Goal: Transaction & Acquisition: Book appointment/travel/reservation

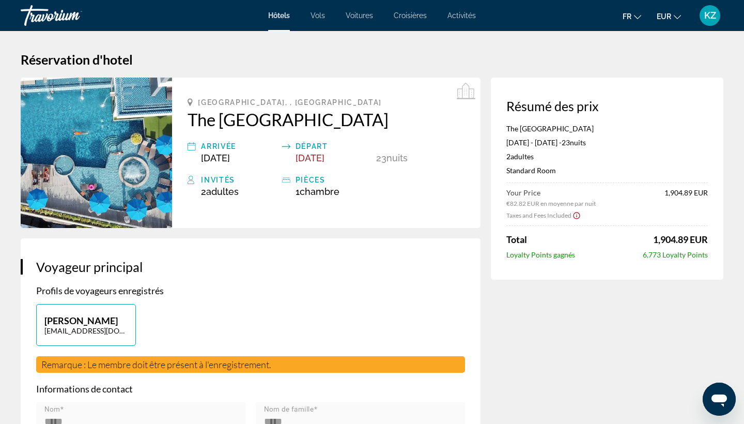
scroll to position [249, 0]
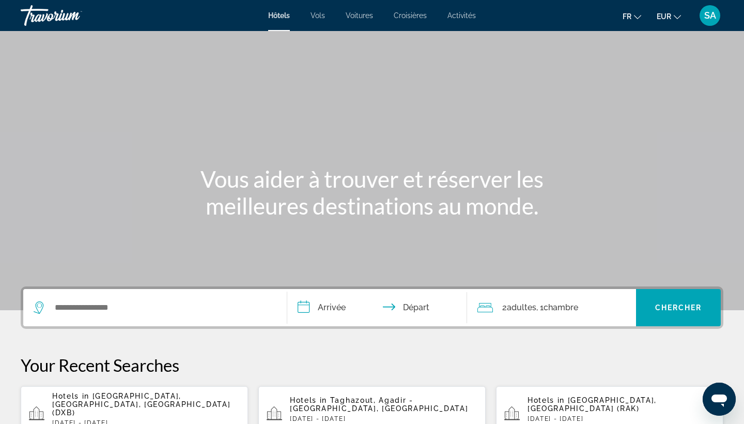
click at [102, 294] on div "Search widget" at bounding box center [155, 307] width 243 height 37
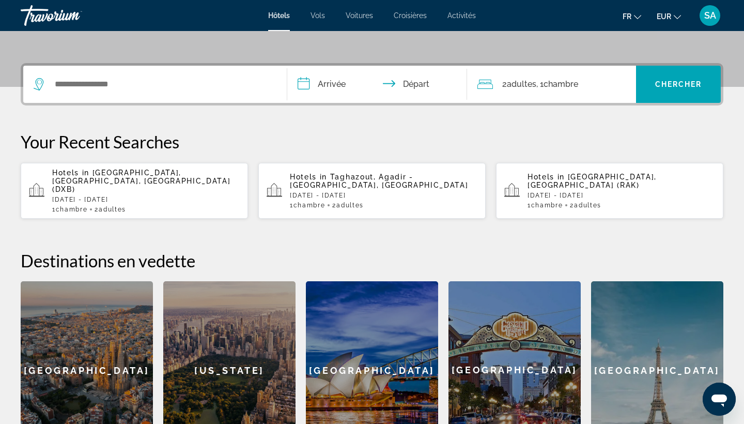
scroll to position [253, 0]
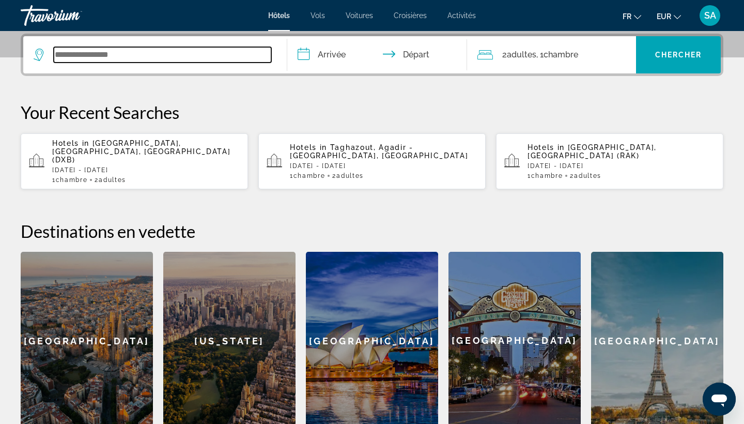
click at [142, 59] on input "Search widget" at bounding box center [163, 55] width 218 height 16
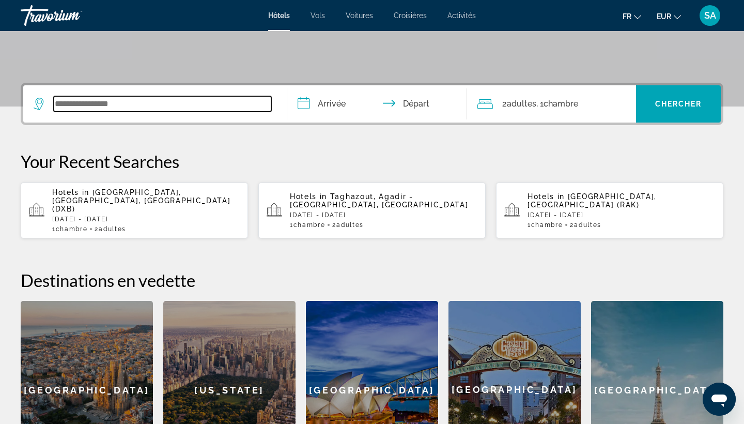
scroll to position [205, 0]
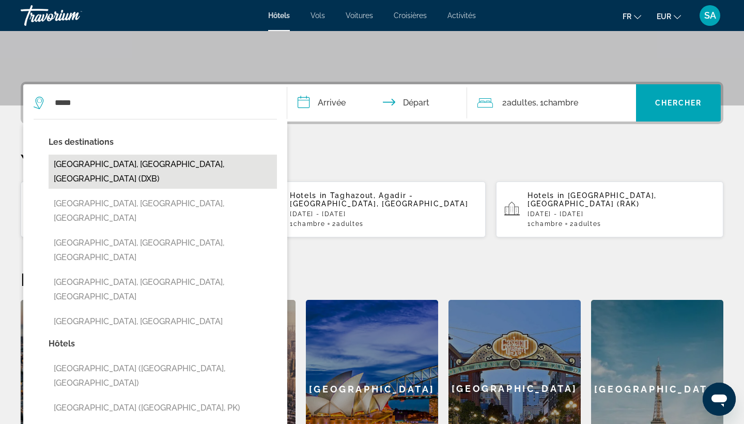
click at [80, 156] on button "Dubai, Dubai Emirate, United Arab Emirates (DXB)" at bounding box center [163, 172] width 228 height 34
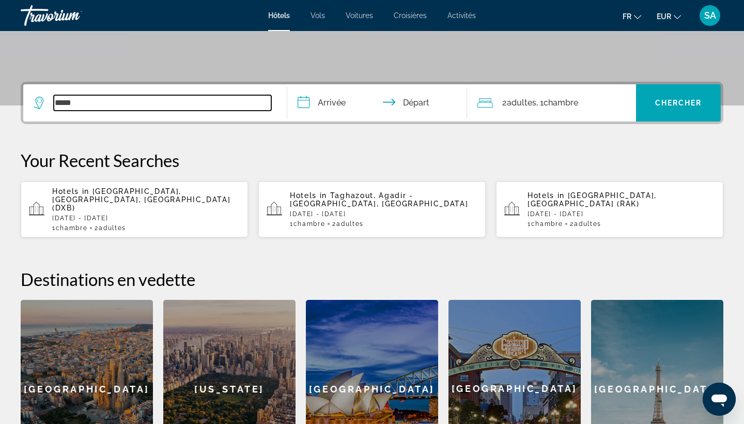
type input "**********"
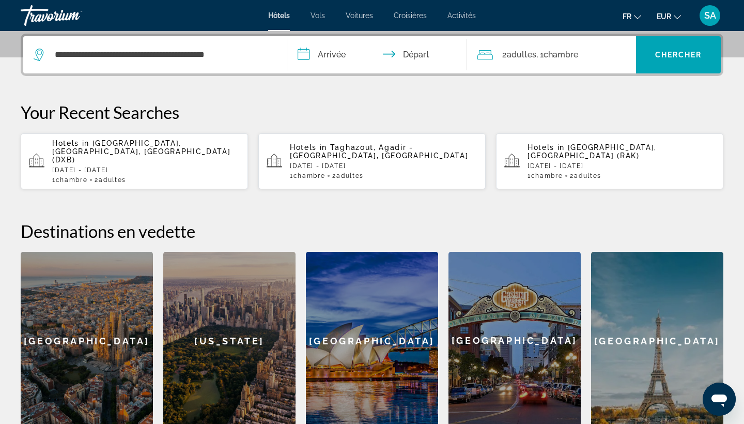
click at [322, 58] on input "**********" at bounding box center [379, 56] width 184 height 40
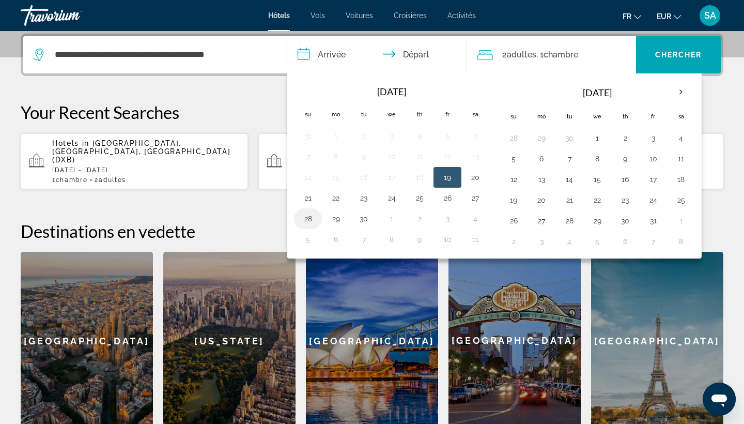
click at [303, 217] on button "28" at bounding box center [308, 218] width 17 height 14
click at [361, 217] on button "30" at bounding box center [364, 218] width 17 height 14
type input "**********"
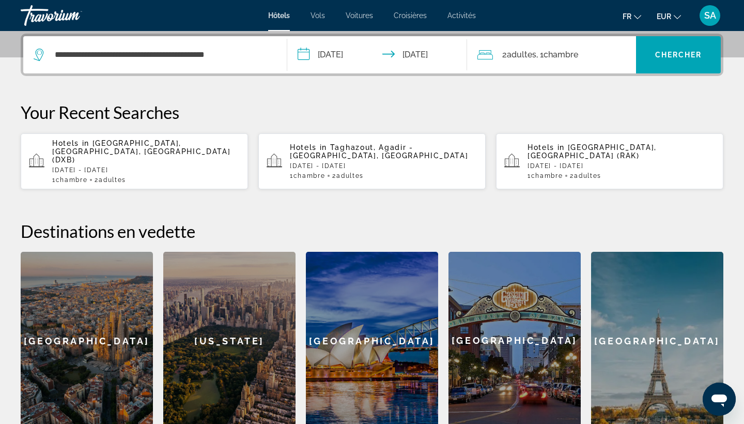
click at [346, 56] on input "**********" at bounding box center [379, 56] width 184 height 40
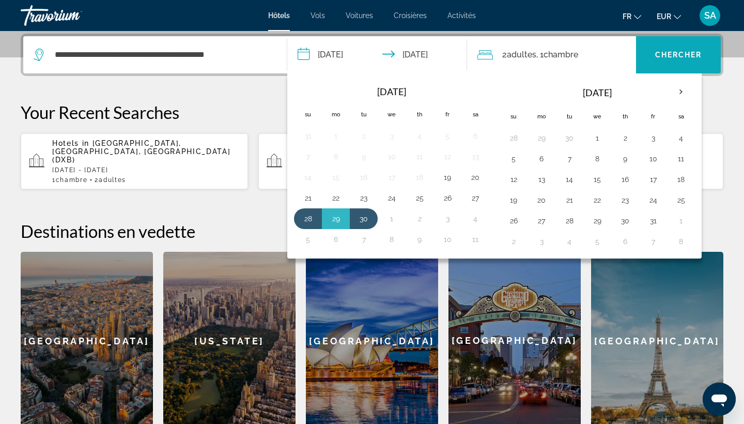
click at [673, 61] on span "Search widget" at bounding box center [678, 54] width 85 height 25
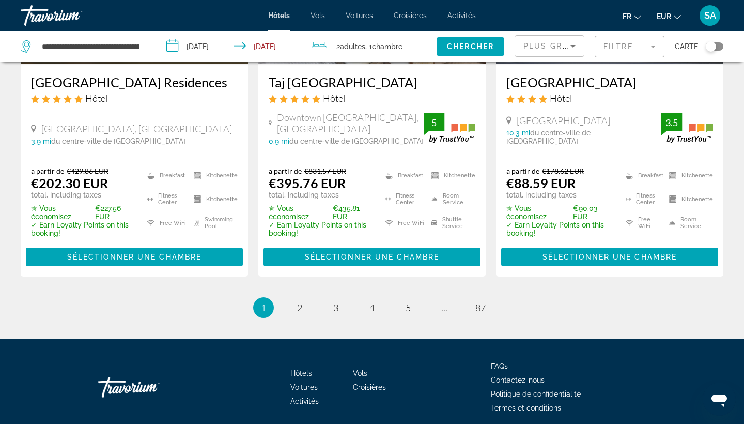
scroll to position [1483, 0]
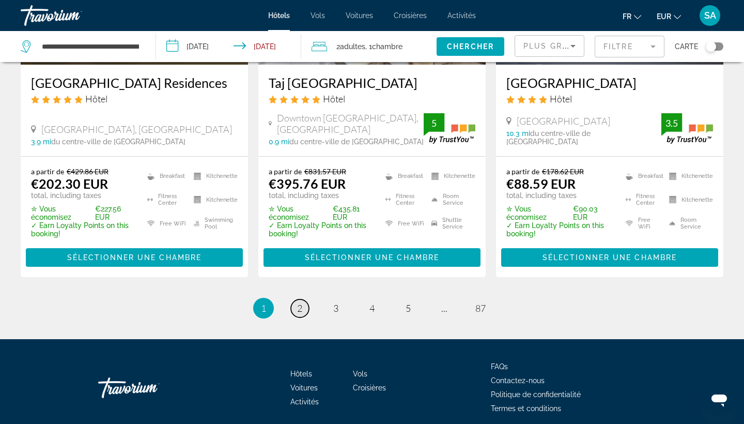
click at [300, 302] on span "2" at bounding box center [299, 307] width 5 height 11
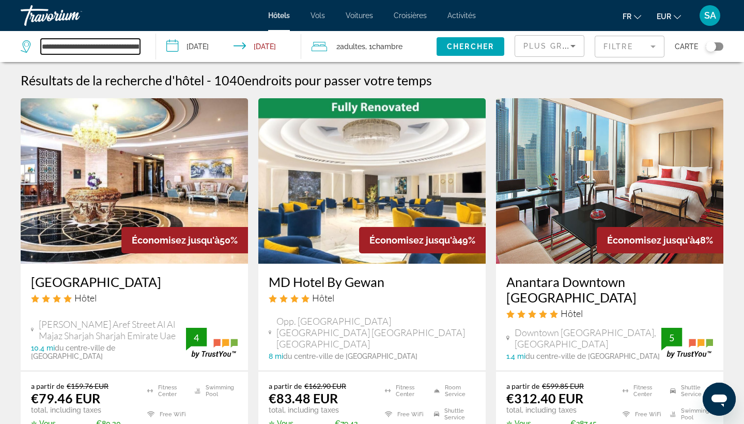
click at [94, 53] on input "**********" at bounding box center [90, 47] width 99 height 16
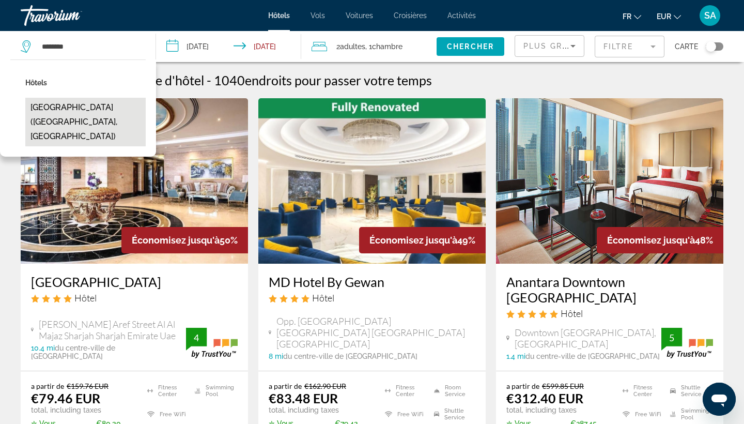
click at [41, 119] on button "Suha Jbr Hotel Apartments (Dubai, AE)" at bounding box center [85, 122] width 120 height 49
type input "**********"
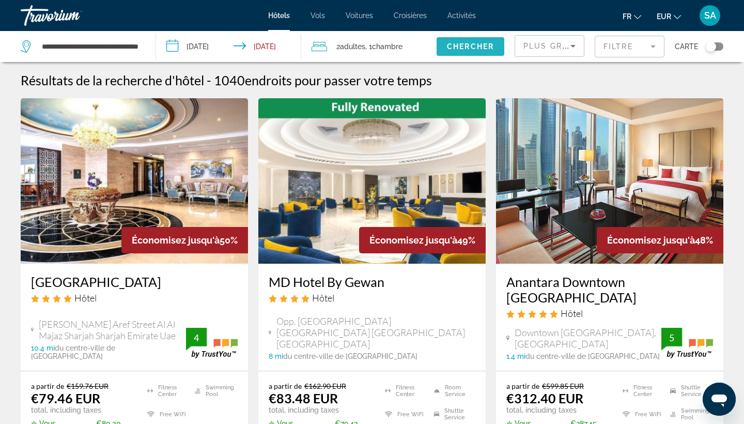
click at [459, 45] on span "Chercher" at bounding box center [470, 46] width 47 height 8
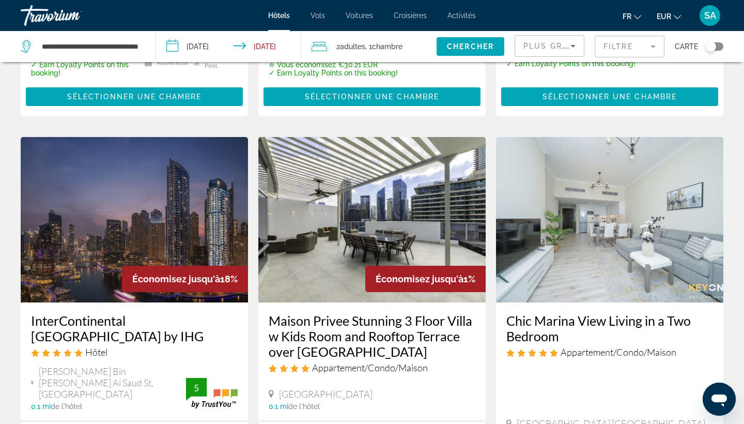
scroll to position [365, 0]
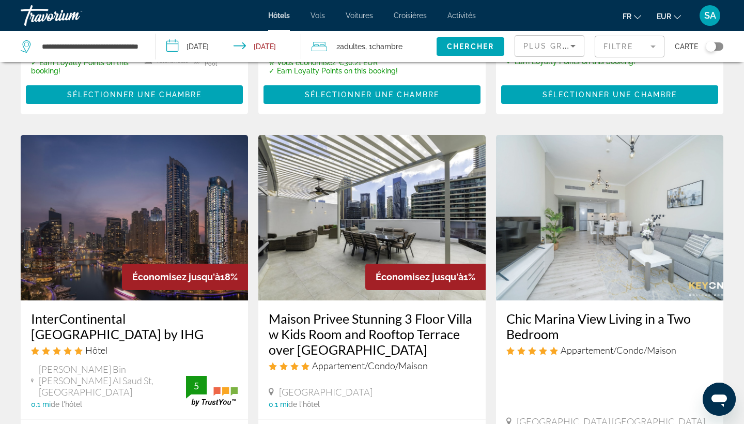
click at [621, 51] on mat-form-field "Filtre" at bounding box center [630, 47] width 70 height 22
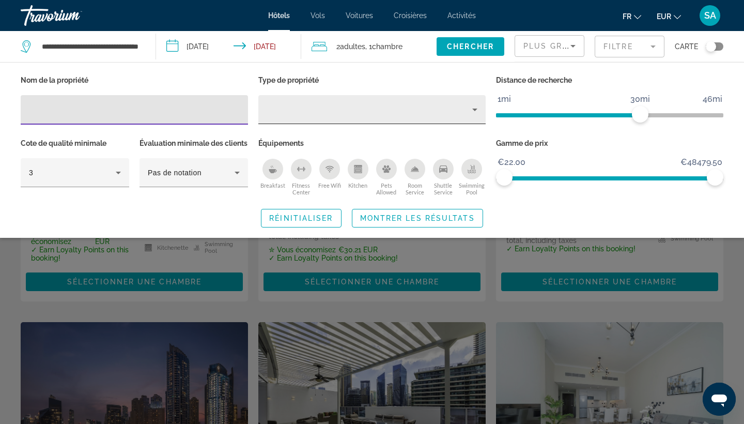
scroll to position [176, 0]
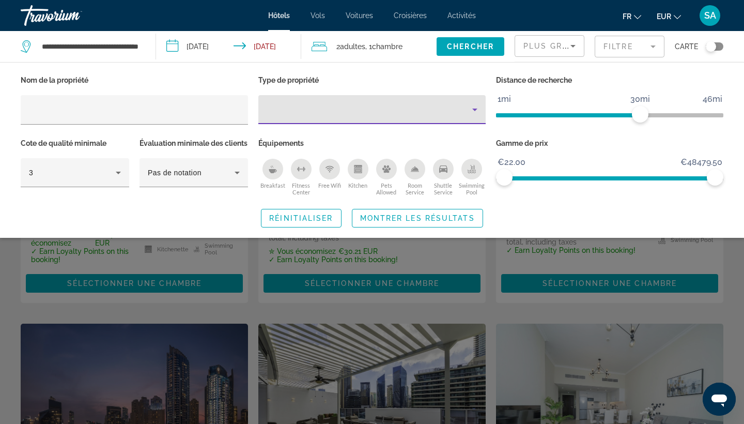
click at [427, 108] on div "Property type" at bounding box center [370, 109] width 206 height 12
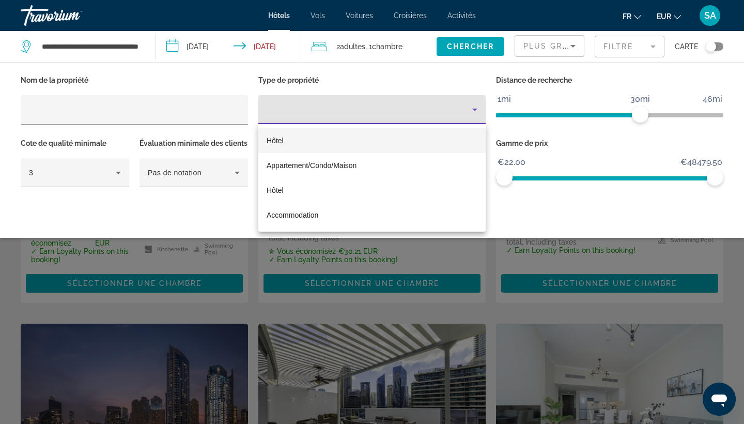
click at [370, 140] on mat-option "Hôtel" at bounding box center [371, 140] width 227 height 25
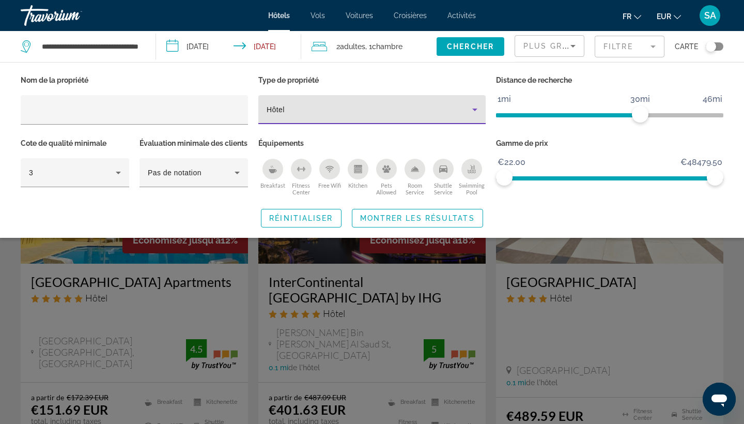
click at [218, 309] on div "Search widget" at bounding box center [372, 289] width 744 height 269
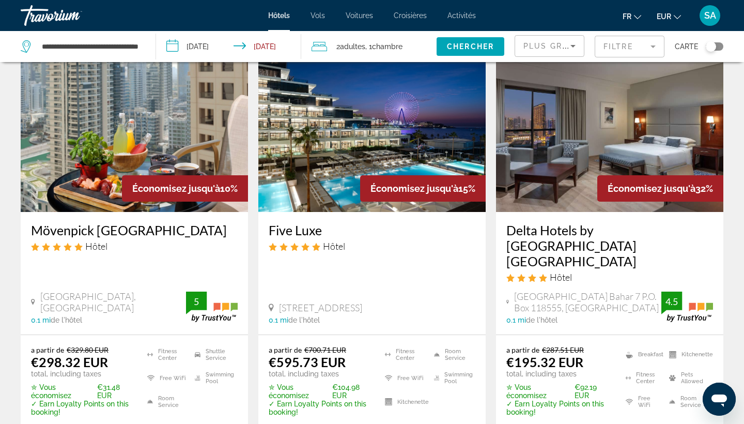
scroll to position [479, 0]
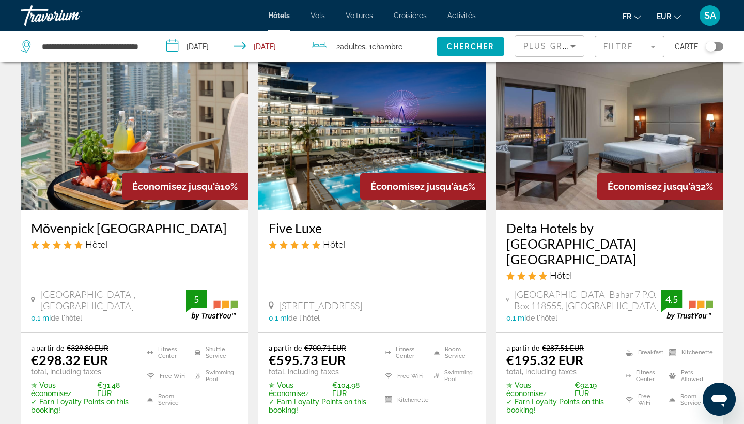
click at [609, 161] on img "Main content" at bounding box center [609, 126] width 227 height 165
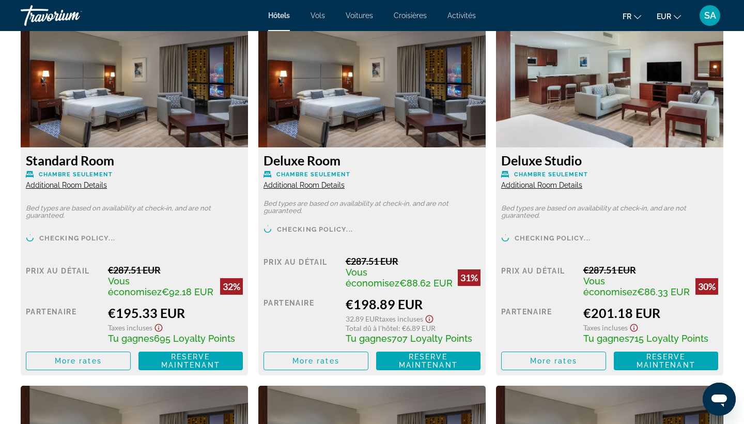
scroll to position [1446, 0]
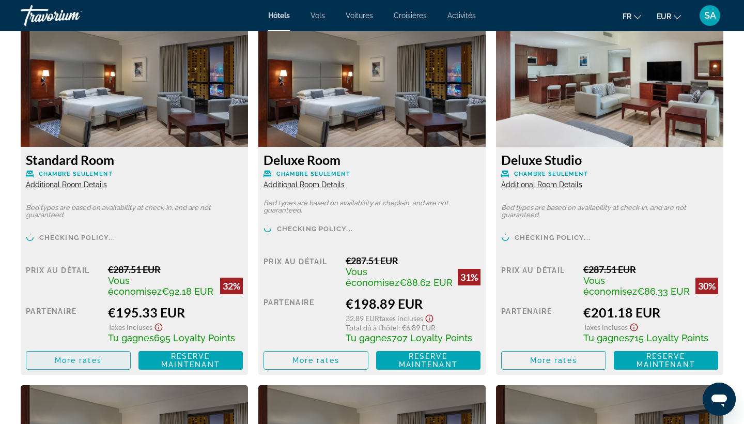
click at [99, 364] on span "More rates" at bounding box center [78, 360] width 47 height 8
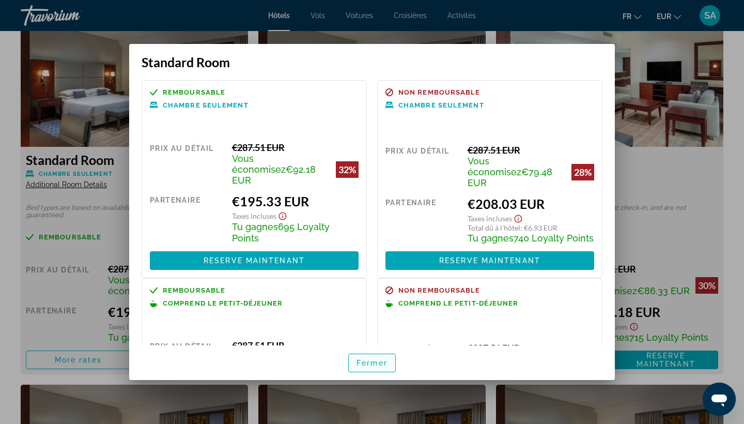
click at [375, 360] on span "Fermer" at bounding box center [372, 363] width 31 height 8
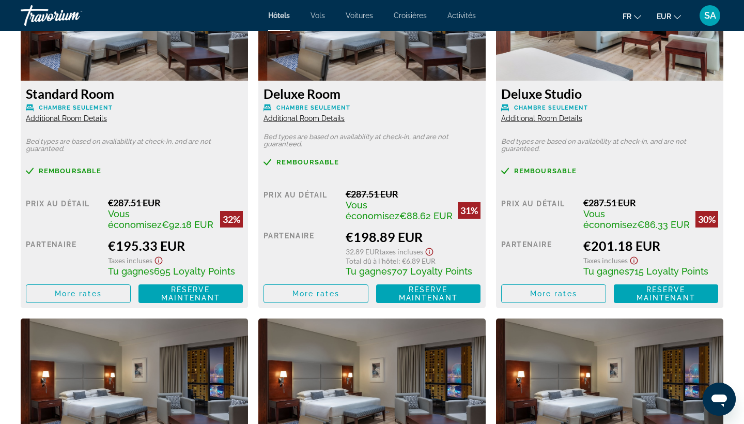
scroll to position [1512, 0]
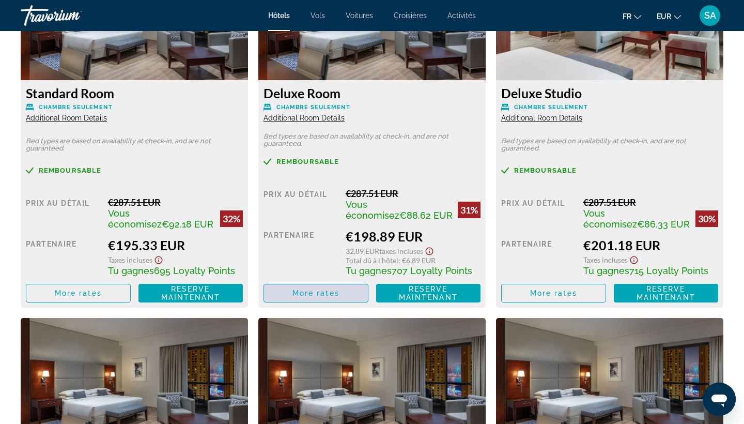
click at [313, 295] on span "More rates" at bounding box center [316, 293] width 47 height 8
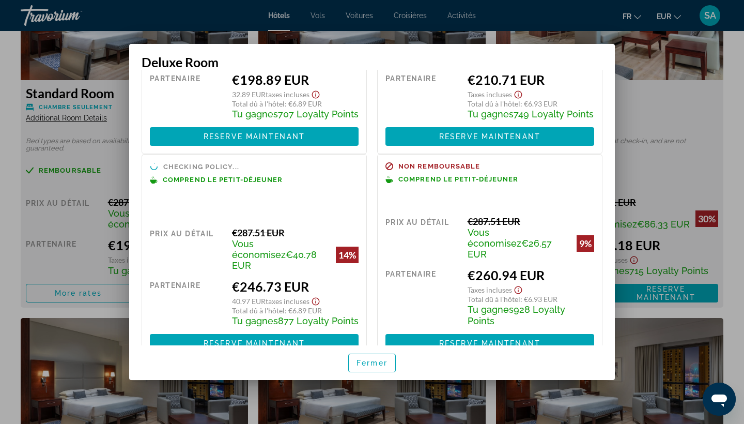
scroll to position [123, 0]
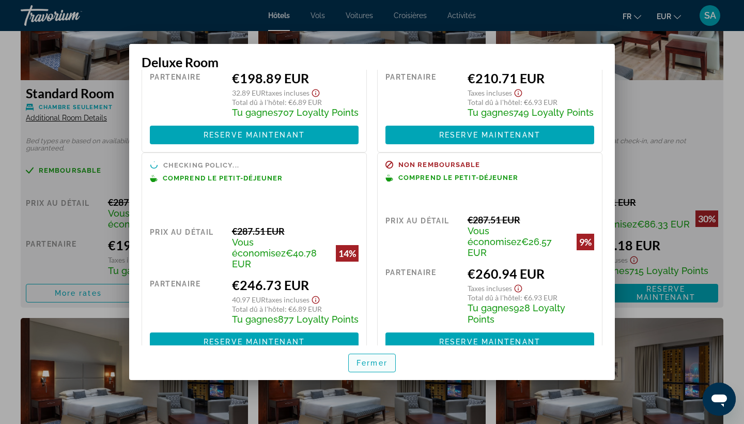
click at [372, 363] on span "Fermer" at bounding box center [372, 363] width 31 height 8
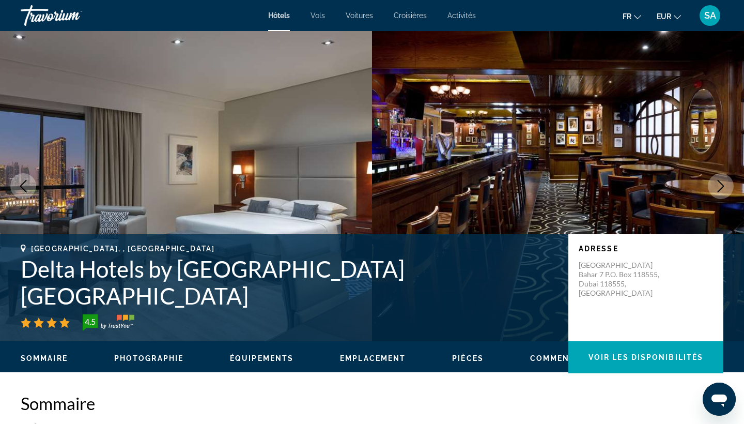
scroll to position [0, 0]
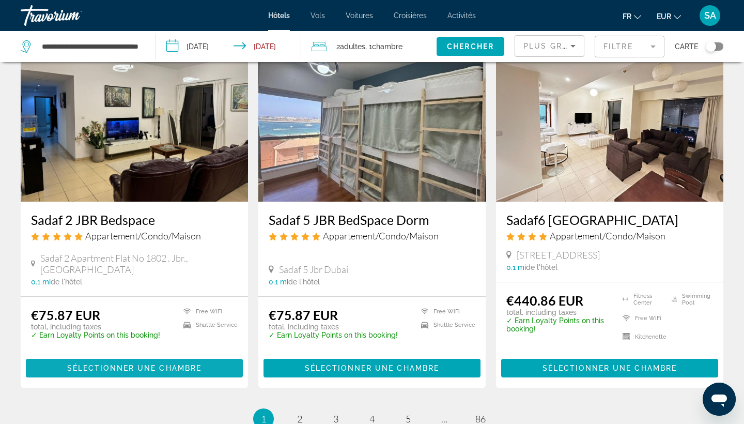
scroll to position [1287, 0]
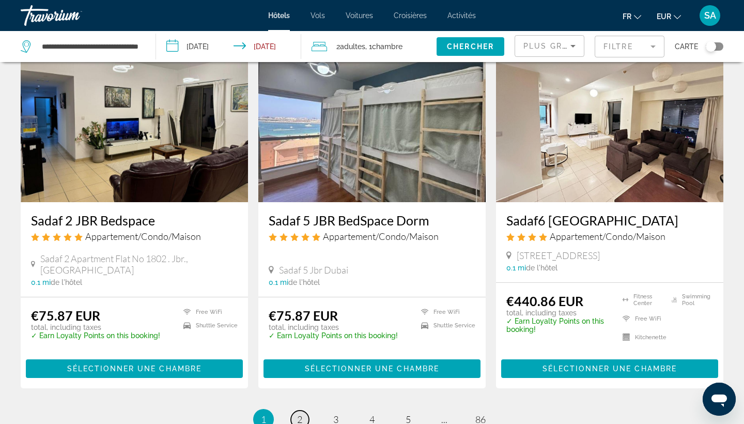
click at [297, 413] on span "2" at bounding box center [299, 418] width 5 height 11
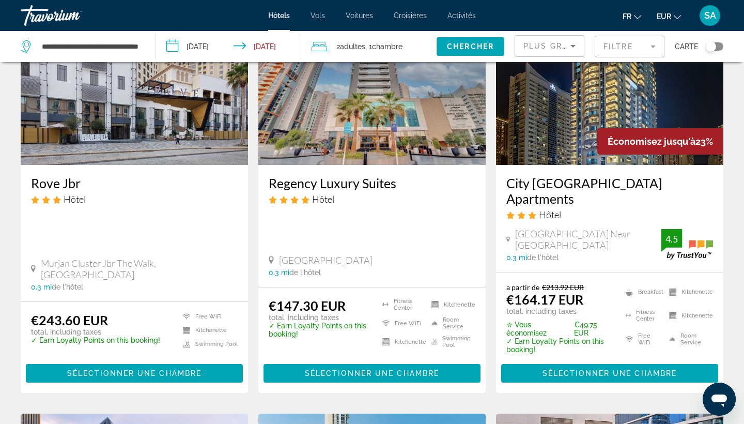
scroll to position [99, 0]
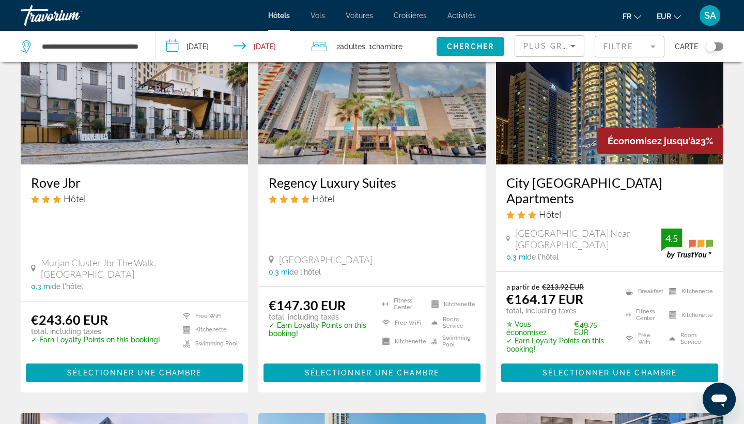
click at [394, 100] on img "Main content" at bounding box center [371, 81] width 227 height 165
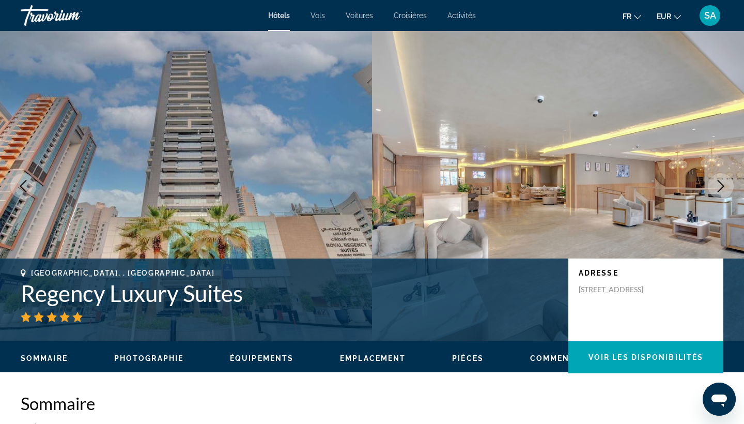
click at [730, 189] on button "Next image" at bounding box center [721, 186] width 26 height 26
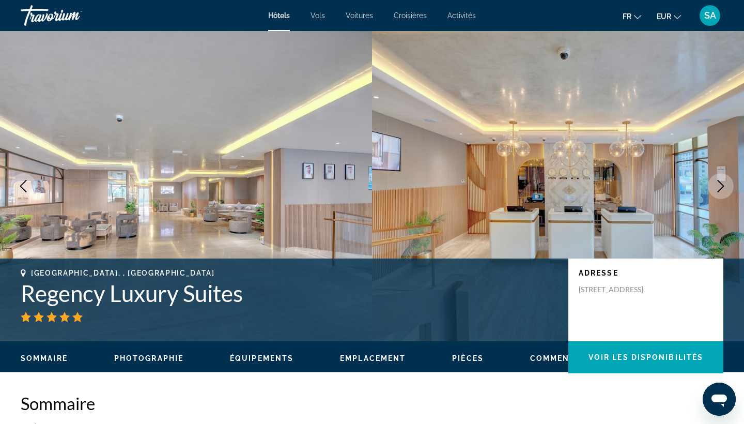
click at [725, 190] on icon "Next image" at bounding box center [721, 186] width 12 height 12
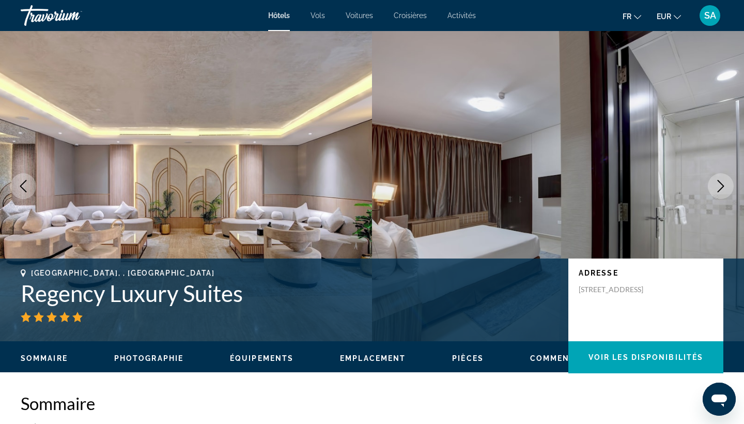
click at [169, 297] on h1 "Regency Luxury Suites" at bounding box center [289, 293] width 537 height 27
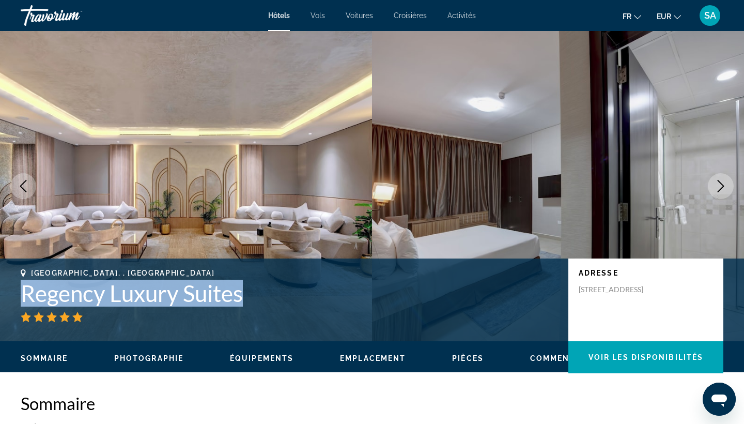
click at [169, 297] on h1 "Regency Luxury Suites" at bounding box center [289, 293] width 537 height 27
copy h1 "Regency Luxury Suites"
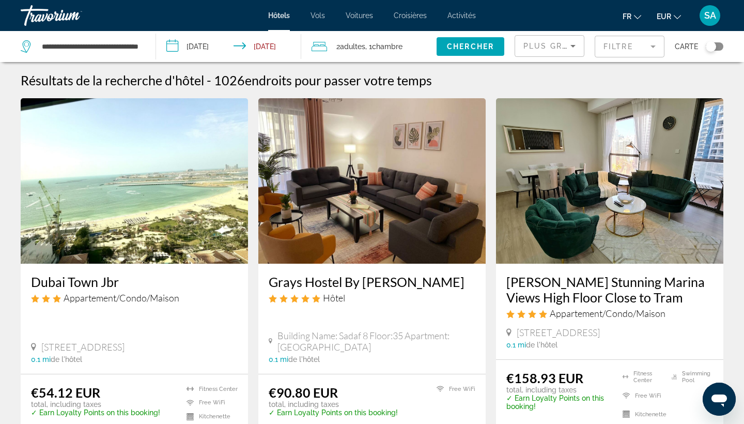
click at [370, 44] on span ", 1 Chambre pièces" at bounding box center [383, 46] width 37 height 14
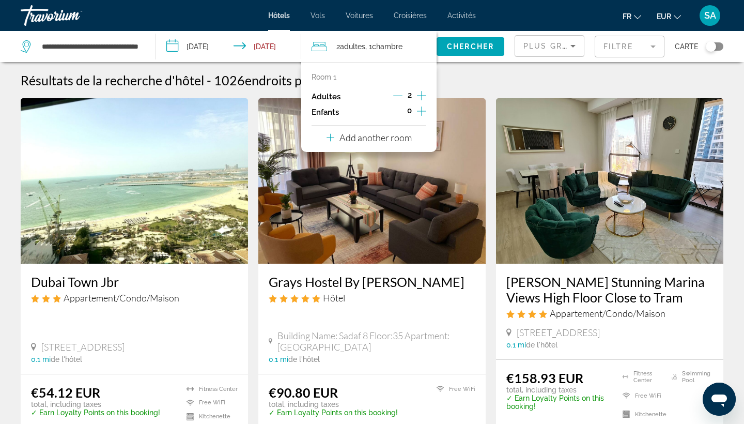
click at [386, 141] on p "Add another room" at bounding box center [376, 137] width 72 height 11
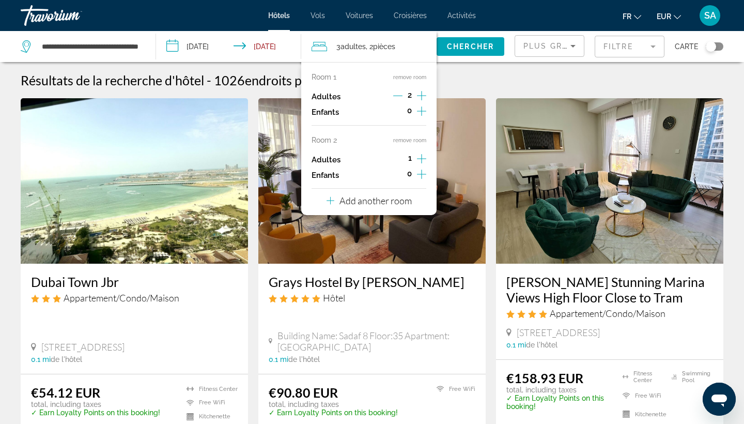
click at [423, 162] on icon "Increment adults" at bounding box center [421, 158] width 9 height 9
click at [467, 82] on div "Résultats de la recherche d'hôtel - 1026 endroits pour passer votre temps" at bounding box center [372, 80] width 703 height 16
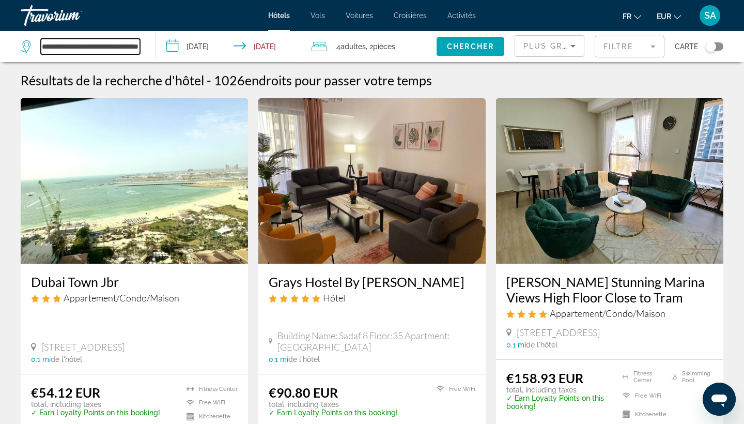
click at [99, 48] on input "**********" at bounding box center [90, 47] width 99 height 16
click at [100, 48] on input "**********" at bounding box center [90, 47] width 99 height 16
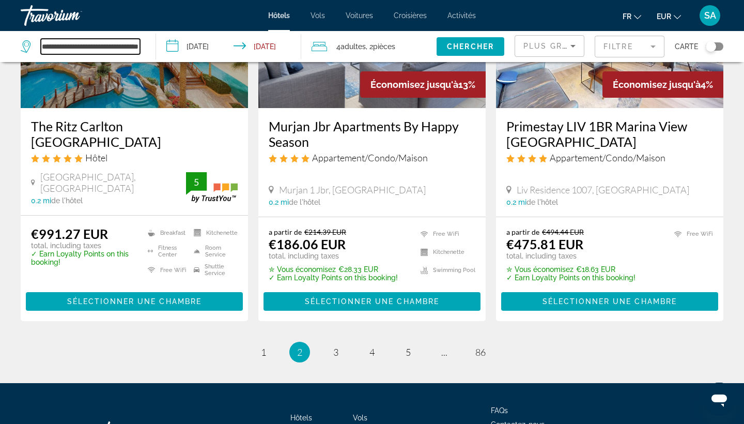
scroll to position [1391, 0]
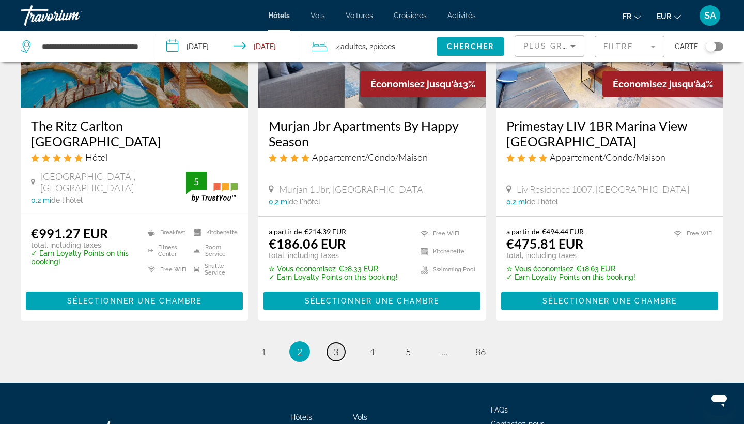
click at [333, 346] on span "3" at bounding box center [335, 351] width 5 height 11
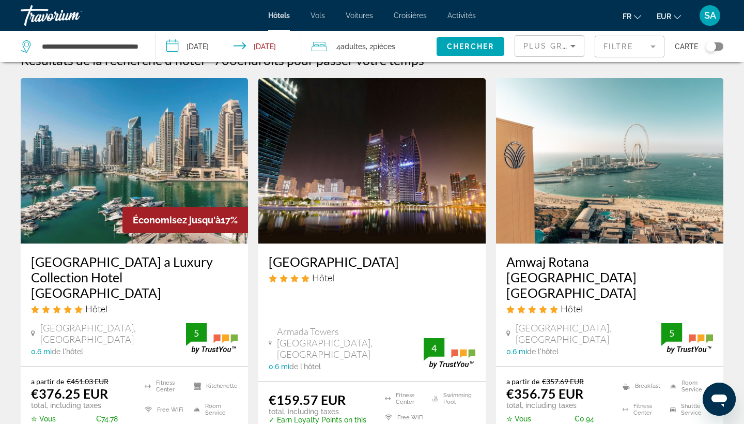
scroll to position [18, 0]
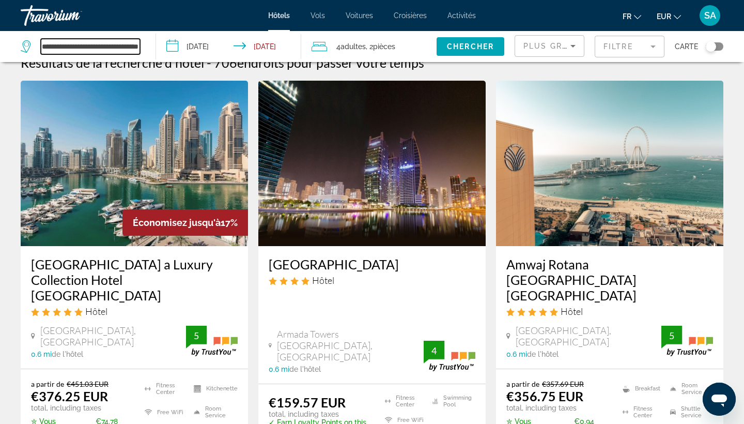
click at [85, 42] on input "**********" at bounding box center [90, 47] width 99 height 16
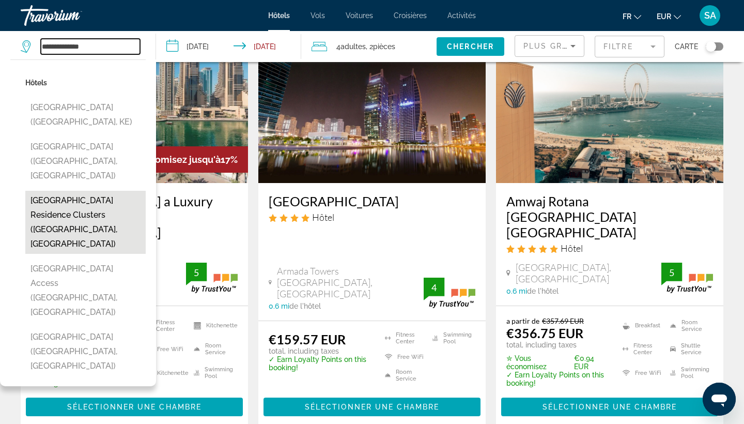
scroll to position [79, 0]
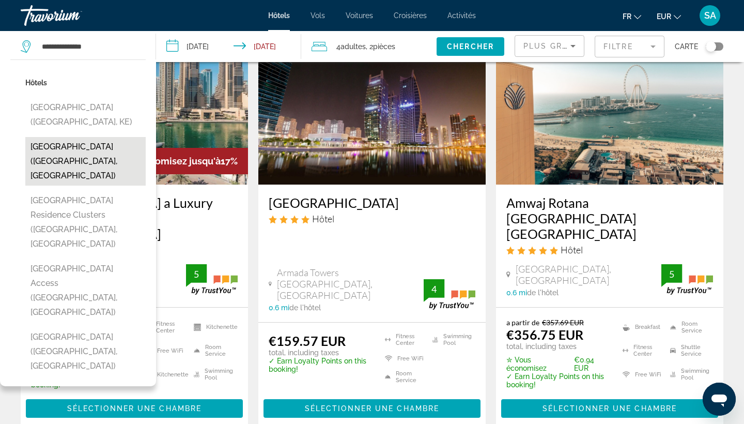
click at [89, 152] on button "Jumeirah Beach Hotel Dubai (Dubai, AE)" at bounding box center [85, 161] width 120 height 49
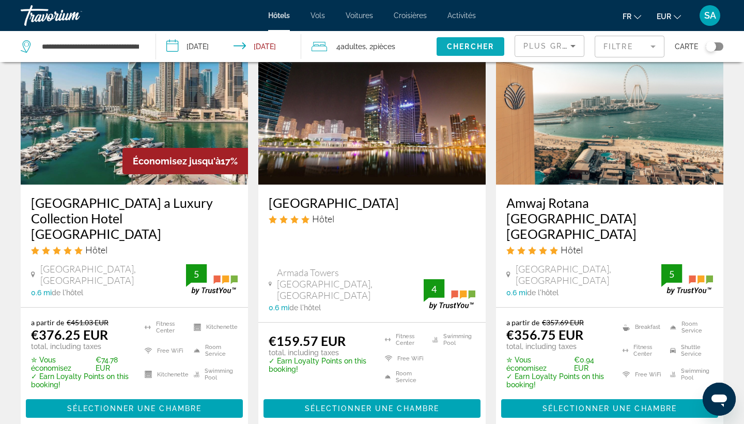
click at [475, 49] on span "Chercher" at bounding box center [470, 46] width 47 height 8
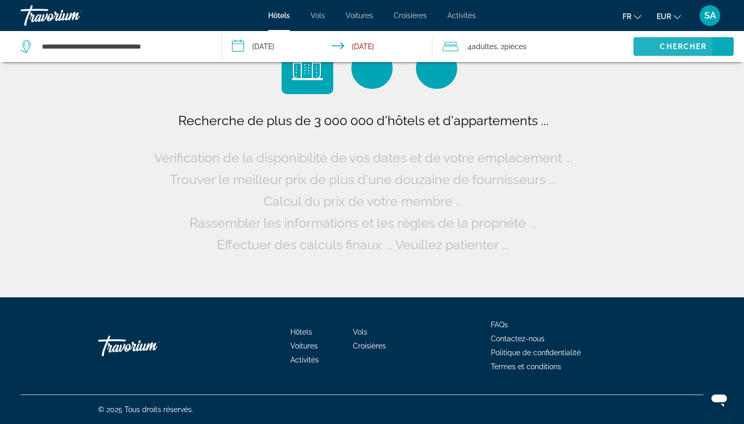
scroll to position [0, 0]
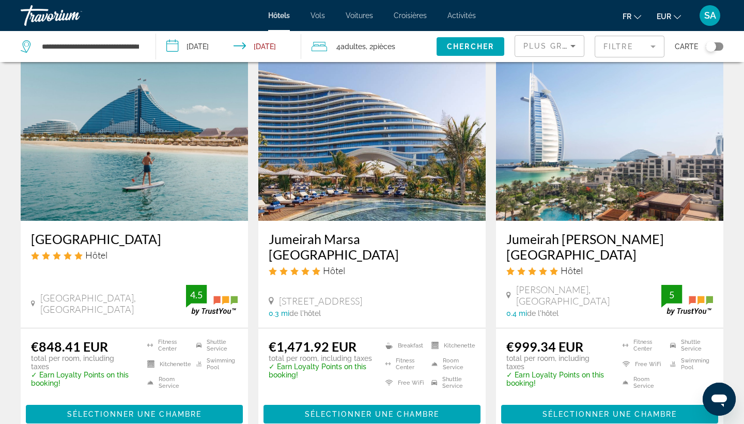
scroll to position [42, 0]
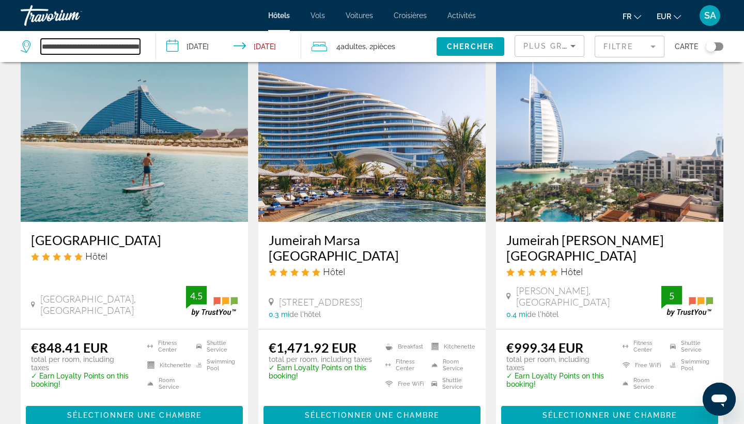
click at [120, 43] on input "**********" at bounding box center [90, 47] width 99 height 16
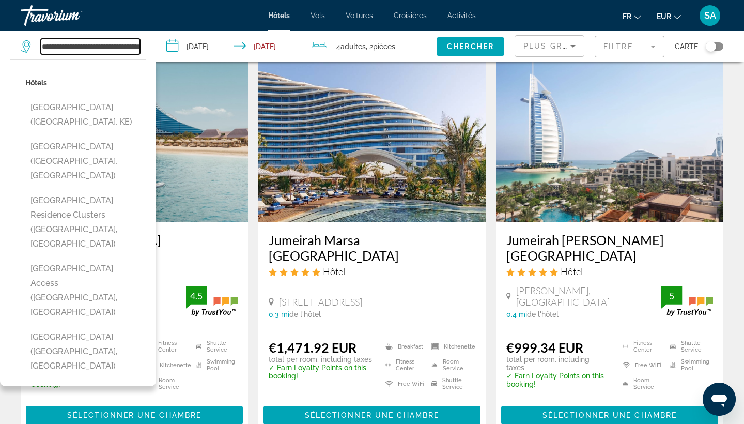
click at [120, 43] on input "**********" at bounding box center [90, 47] width 99 height 16
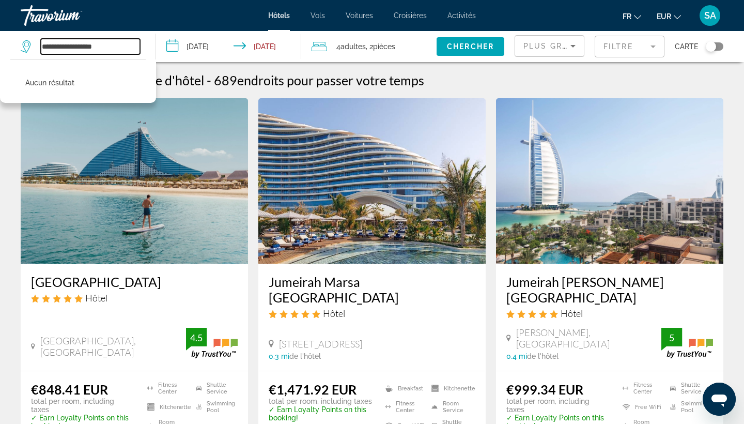
scroll to position [0, 0]
click at [70, 49] on input "**********" at bounding box center [90, 47] width 99 height 16
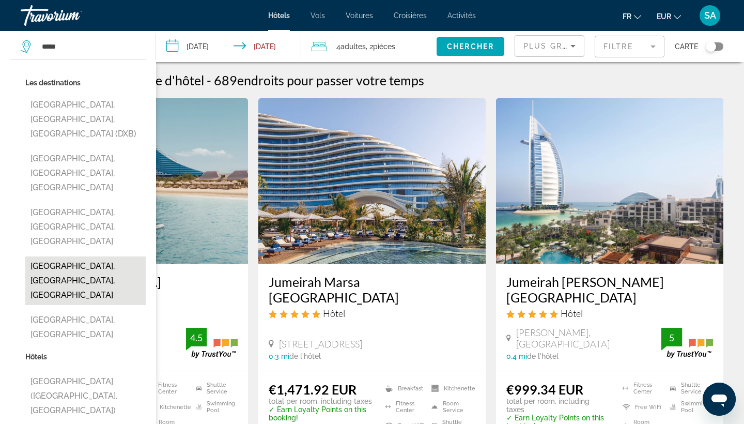
click at [47, 256] on button "Dubai Maritime City, Dubai Emirate, United Arab Emirates" at bounding box center [85, 280] width 120 height 49
type input "**********"
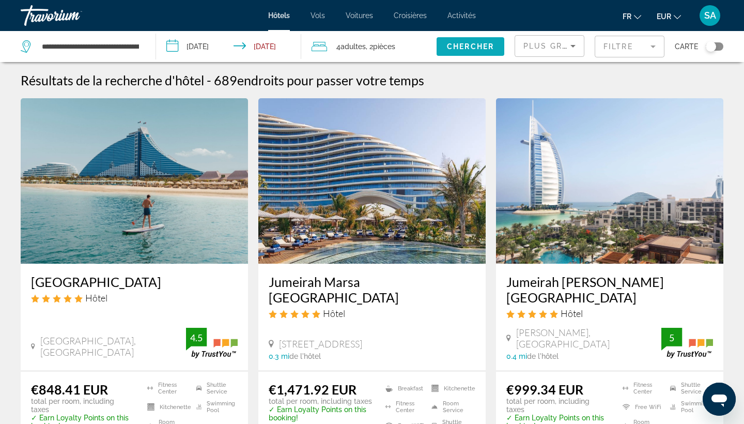
click at [456, 41] on span "Search widget" at bounding box center [471, 46] width 68 height 25
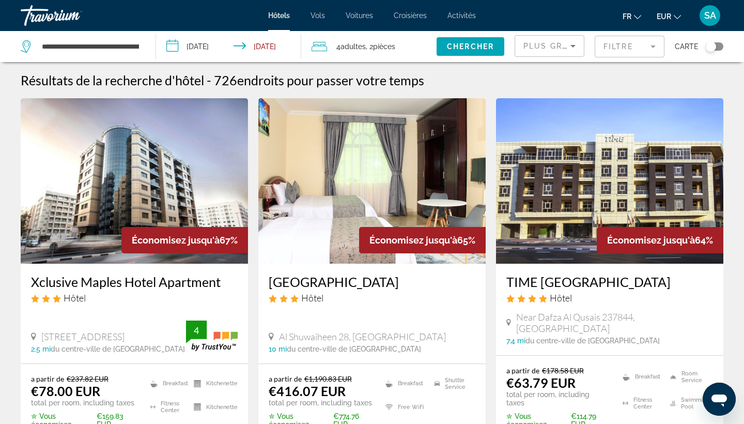
click at [633, 50] on mat-form-field "Filtre" at bounding box center [630, 47] width 70 height 22
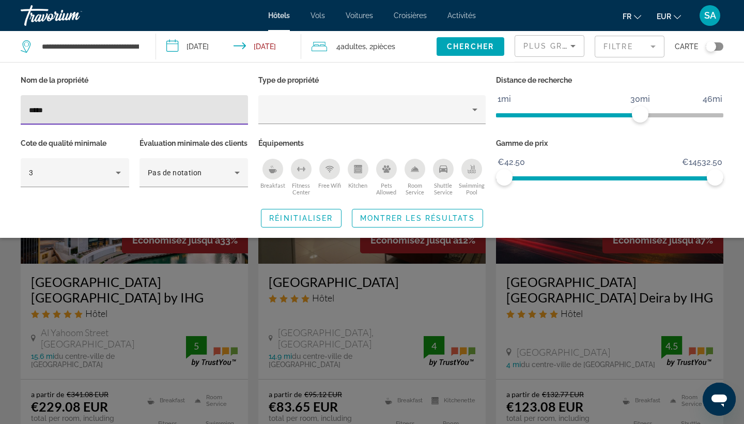
type input "*****"
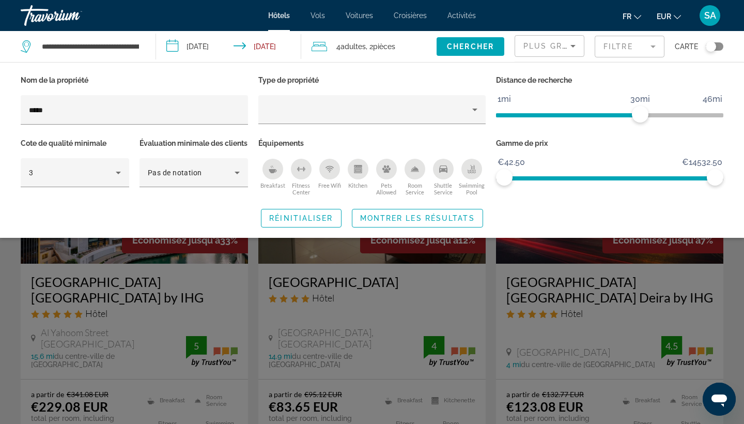
click at [163, 350] on div "Search widget" at bounding box center [372, 289] width 744 height 269
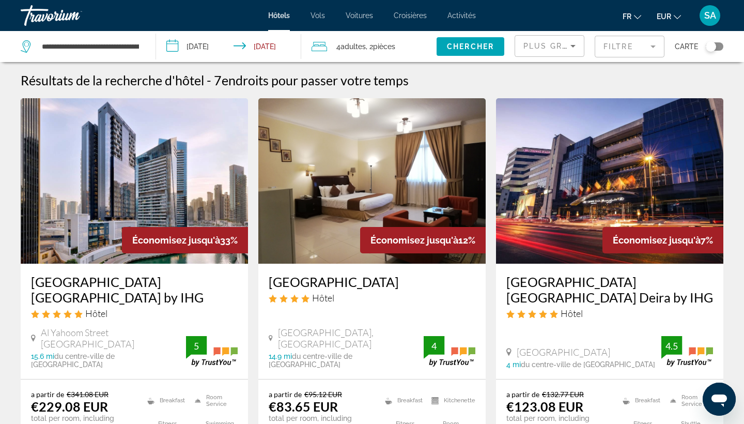
click at [137, 203] on img "Main content" at bounding box center [134, 180] width 227 height 165
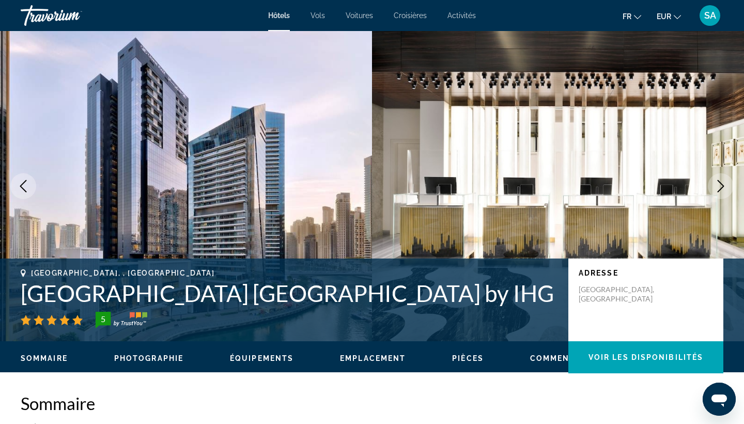
click at [222, 298] on h1 "Crowne Plaza Dubai Marina by IHG" at bounding box center [289, 293] width 537 height 27
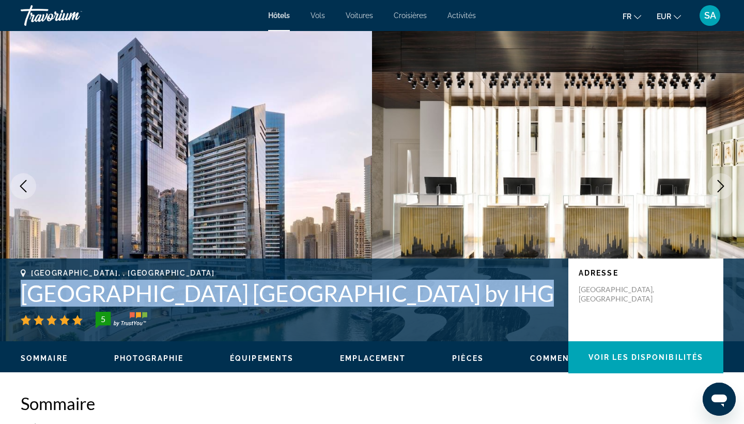
click at [222, 298] on h1 "Crowne Plaza Dubai Marina by IHG" at bounding box center [289, 293] width 537 height 27
copy h1 "Crowne Plaza Dubai Marina by IHG"
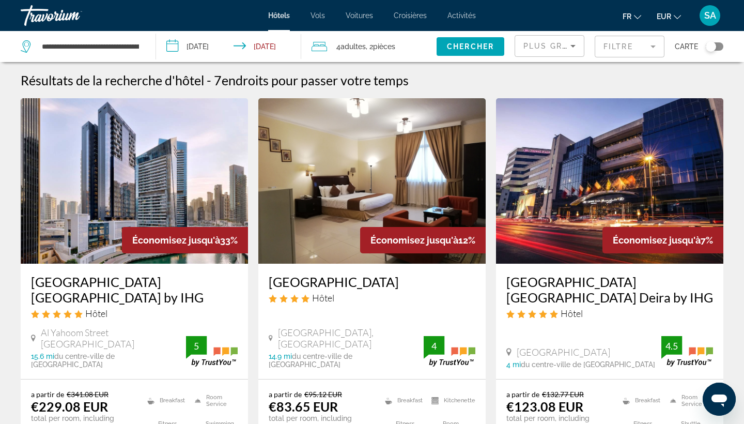
click at [641, 47] on mat-form-field "Filtre" at bounding box center [630, 47] width 70 height 22
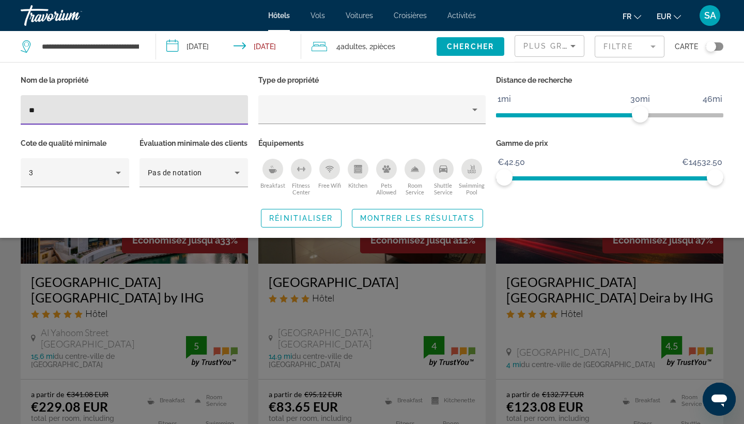
type input "*"
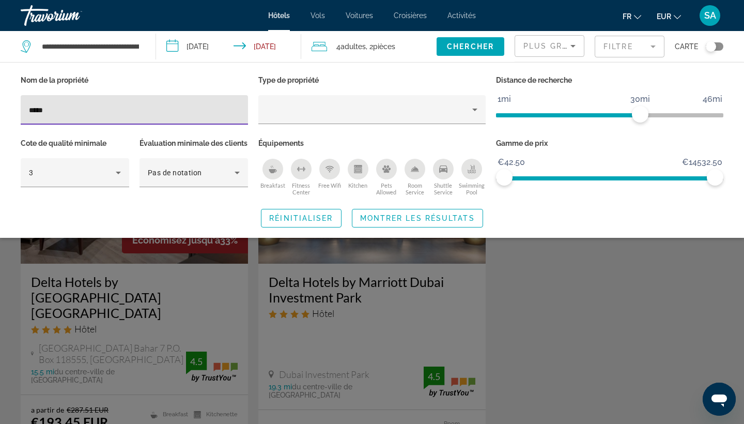
type input "*****"
click at [145, 319] on div "Search widget" at bounding box center [372, 289] width 744 height 269
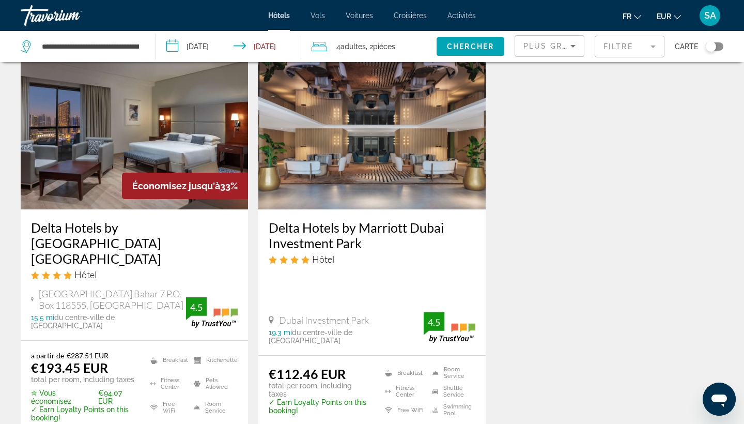
scroll to position [53, 0]
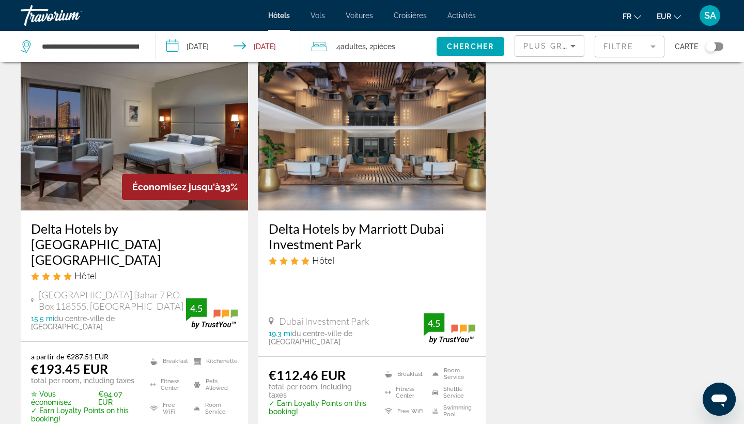
click at [201, 45] on input "**********" at bounding box center [231, 48] width 150 height 34
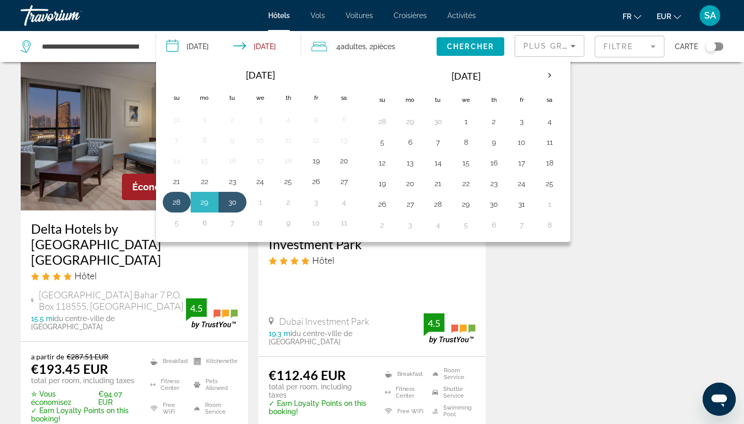
click at [174, 199] on button "28" at bounding box center [176, 202] width 17 height 14
click at [310, 204] on button "3" at bounding box center [316, 202] width 17 height 14
type input "**********"
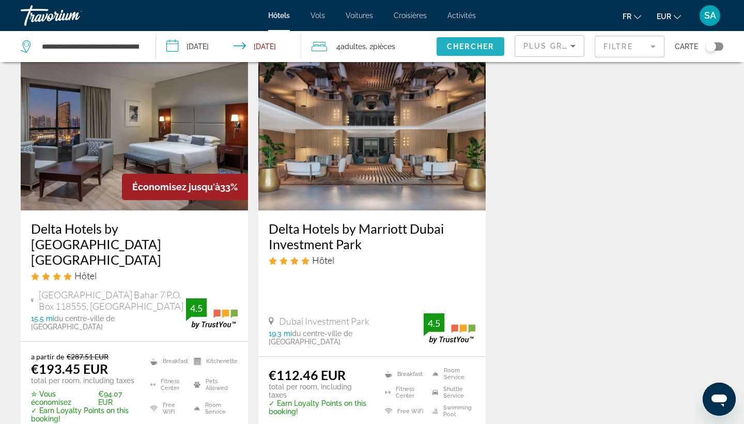
click at [494, 45] on span "Chercher" at bounding box center [470, 46] width 47 height 8
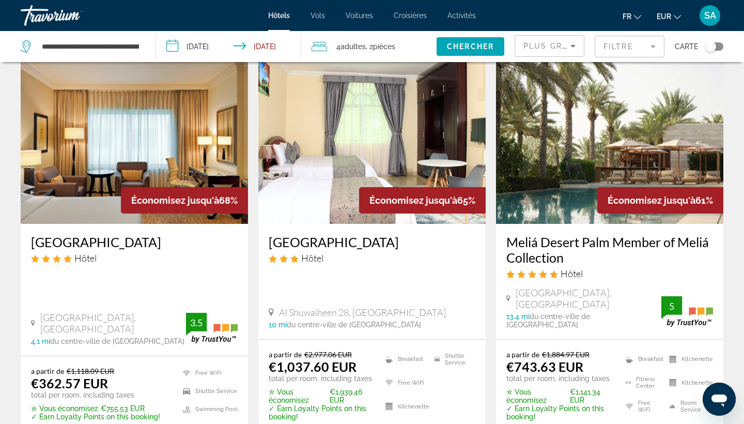
scroll to position [38, 0]
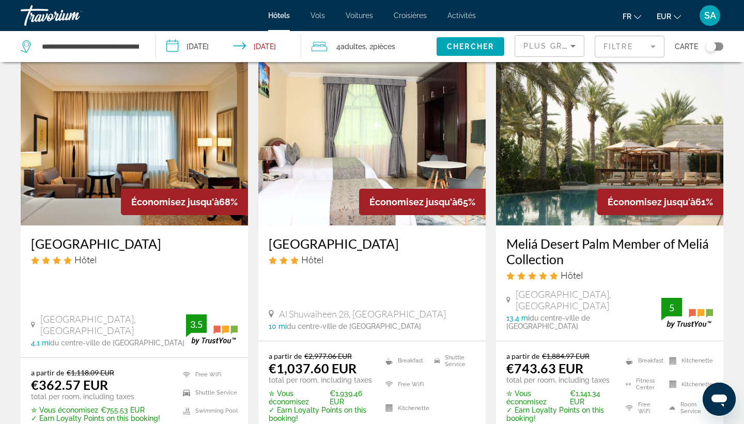
click at [655, 113] on img "Main content" at bounding box center [609, 142] width 227 height 165
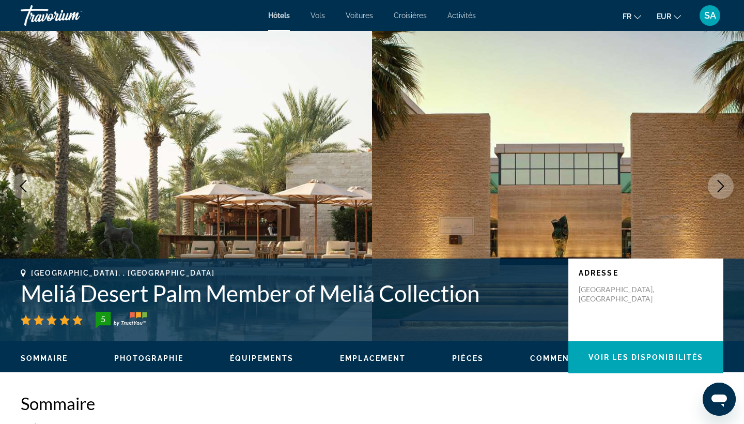
click at [168, 294] on h1 "Meliá Desert Palm Member of Meliá Collection" at bounding box center [289, 293] width 537 height 27
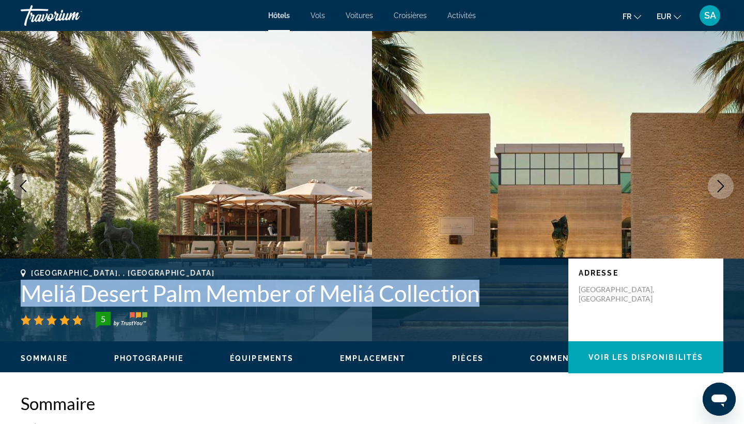
click at [168, 294] on h1 "Meliá Desert Palm Member of Meliá Collection" at bounding box center [289, 293] width 537 height 27
copy h1 "Meliá Desert Palm Member of Meliá Collection"
click at [718, 184] on icon "Next image" at bounding box center [721, 186] width 12 height 12
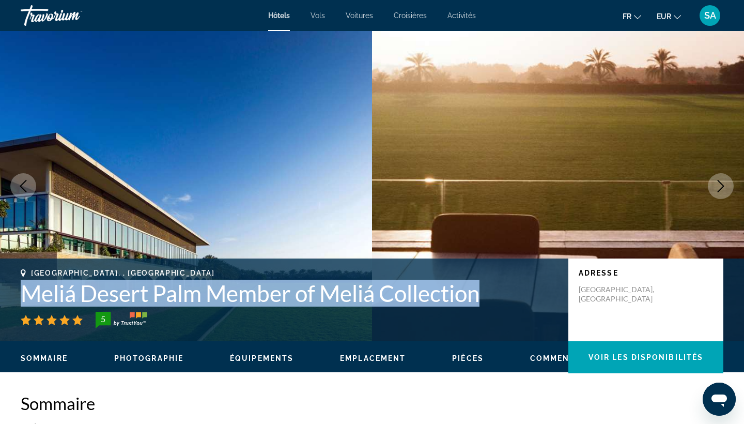
click at [718, 185] on icon "Next image" at bounding box center [721, 186] width 12 height 12
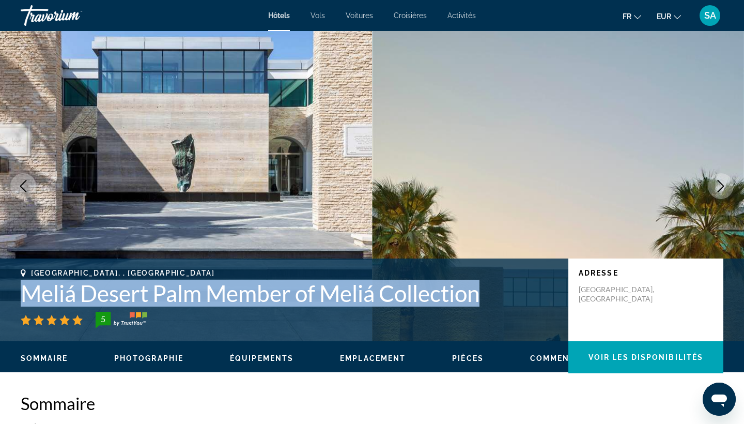
click at [718, 185] on icon "Next image" at bounding box center [721, 186] width 12 height 12
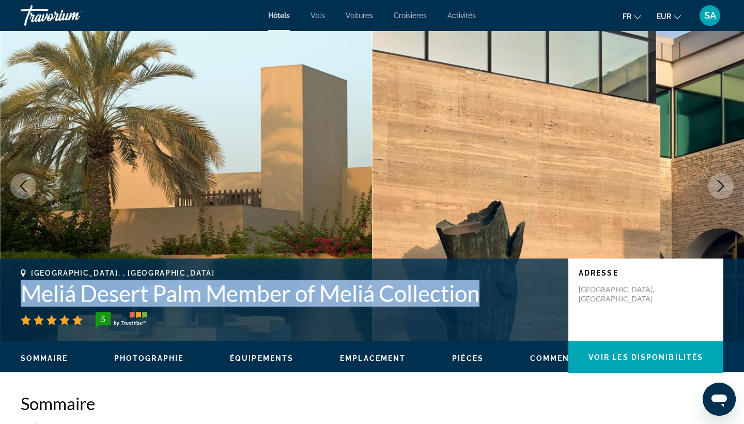
click at [718, 185] on icon "Next image" at bounding box center [721, 186] width 12 height 12
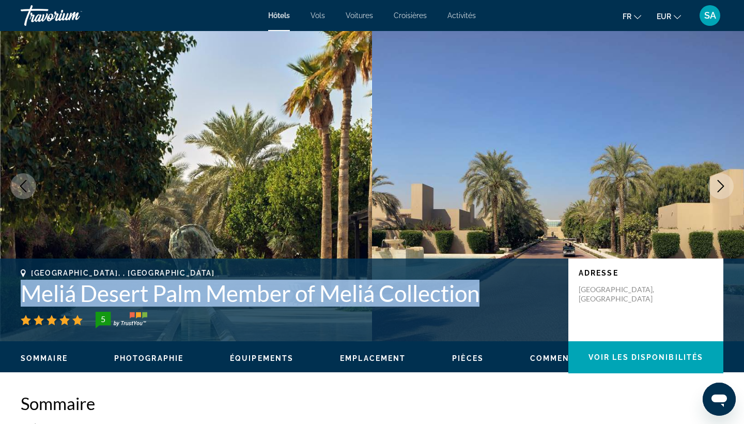
click at [718, 185] on icon "Next image" at bounding box center [721, 186] width 12 height 12
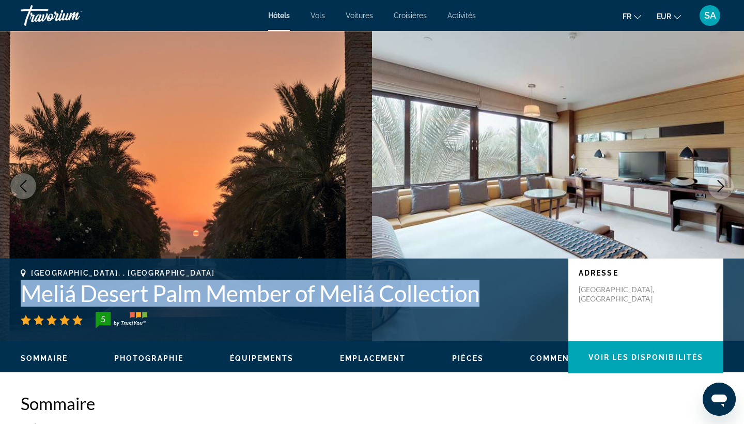
click at [718, 185] on icon "Next image" at bounding box center [721, 186] width 12 height 12
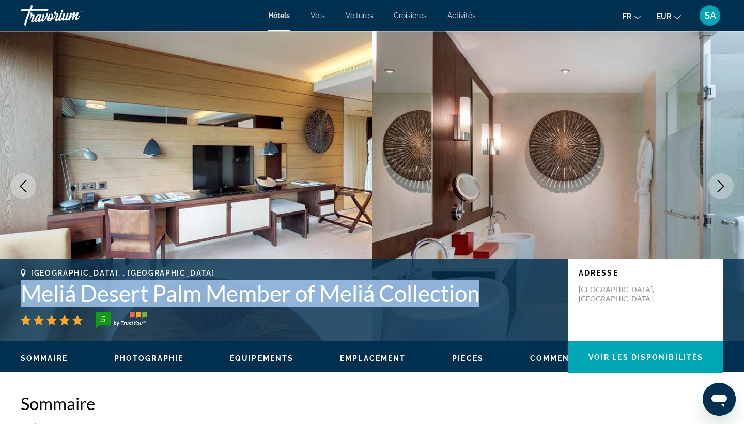
click at [718, 185] on icon "Next image" at bounding box center [721, 186] width 12 height 12
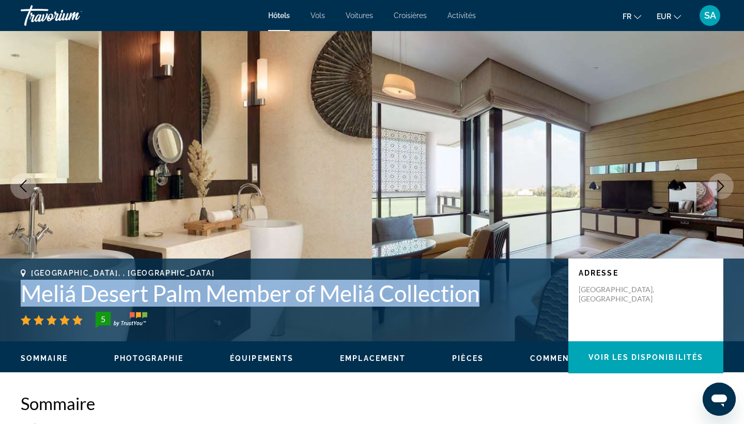
click at [718, 185] on icon "Next image" at bounding box center [721, 186] width 12 height 12
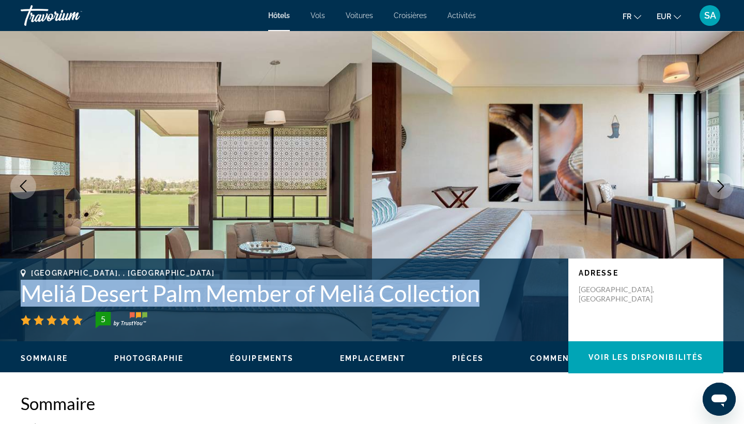
click at [718, 185] on icon "Next image" at bounding box center [721, 186] width 12 height 12
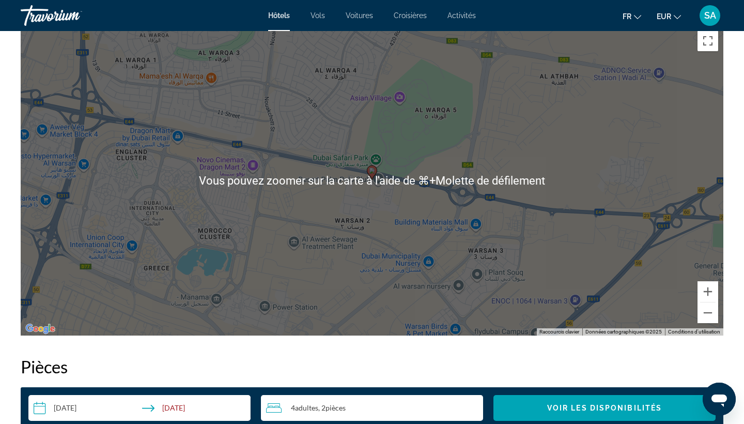
scroll to position [1016, 0]
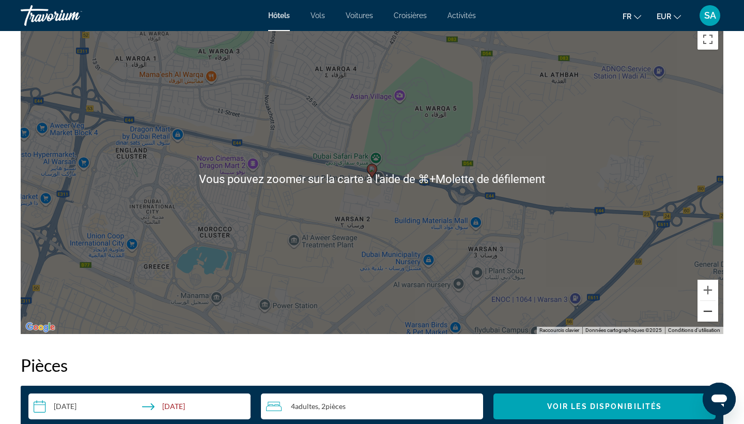
click at [709, 314] on button "Zoom arrière" at bounding box center [708, 311] width 21 height 21
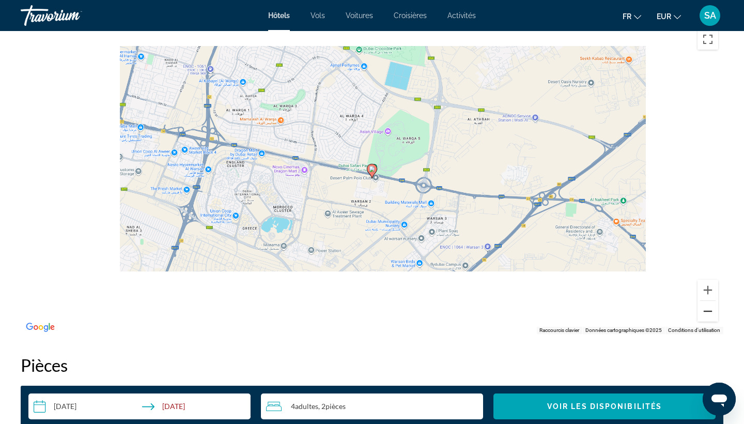
click at [709, 314] on button "Zoom arrière" at bounding box center [708, 311] width 21 height 21
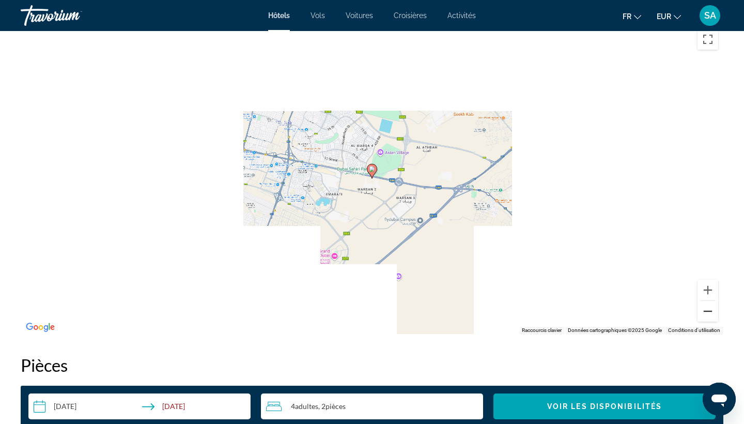
click at [709, 314] on button "Zoom arrière" at bounding box center [708, 311] width 21 height 21
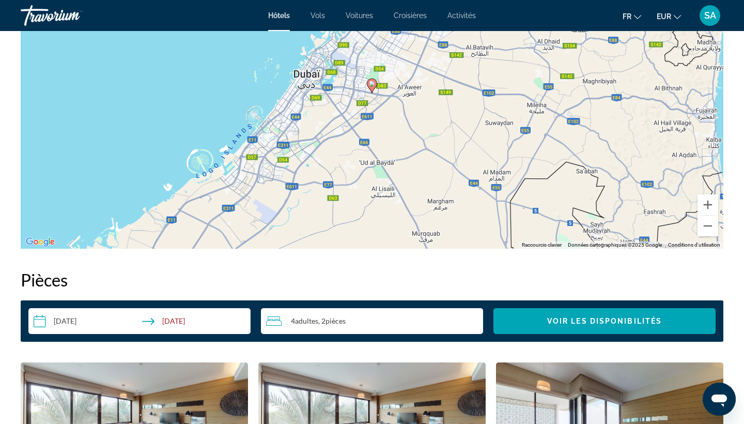
scroll to position [1096, 0]
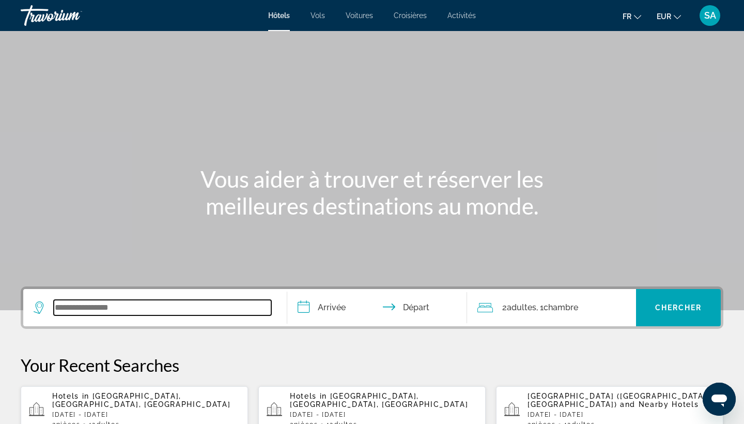
click at [101, 311] on input "Search widget" at bounding box center [163, 308] width 218 height 16
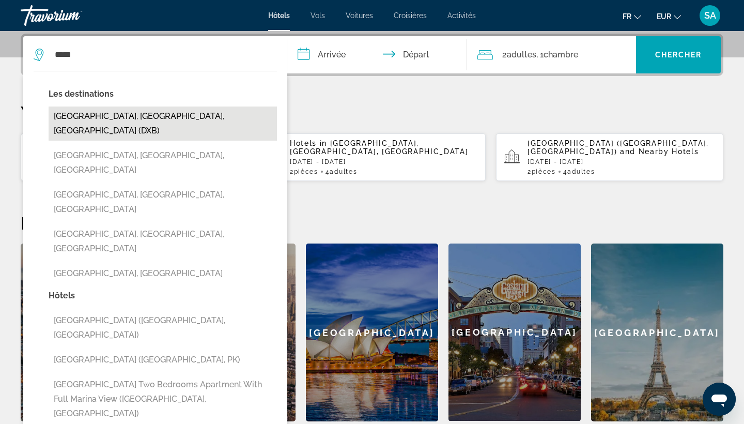
click at [223, 112] on button "[GEOGRAPHIC_DATA], [GEOGRAPHIC_DATA], [GEOGRAPHIC_DATA] (DXB)" at bounding box center [163, 123] width 228 height 34
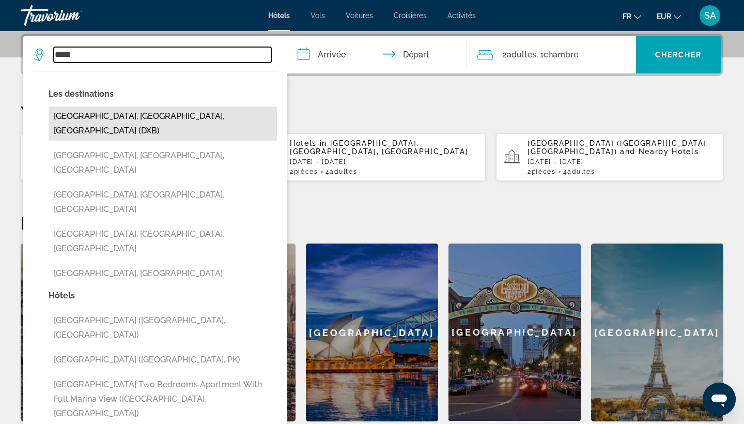
type input "**********"
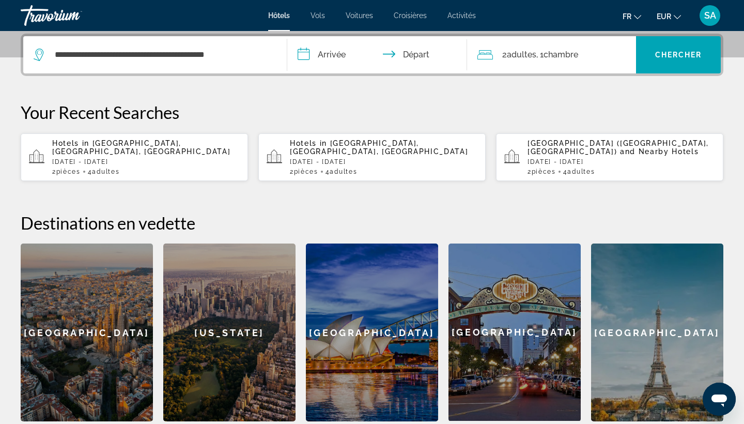
click at [333, 54] on input "**********" at bounding box center [379, 56] width 184 height 40
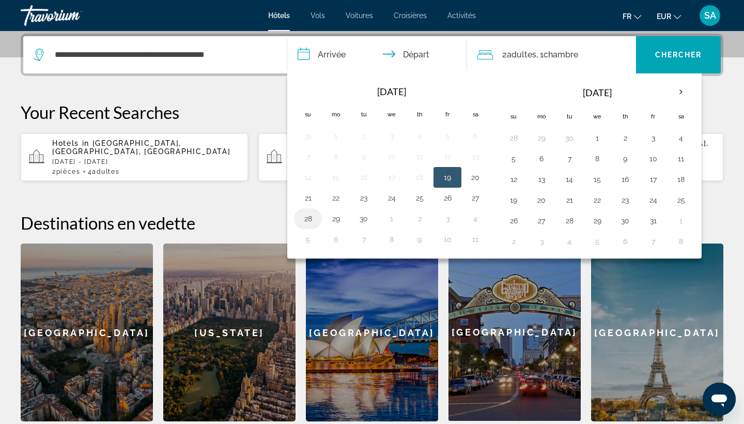
click at [310, 215] on button "28" at bounding box center [308, 218] width 17 height 14
click at [362, 221] on button "30" at bounding box center [364, 218] width 17 height 14
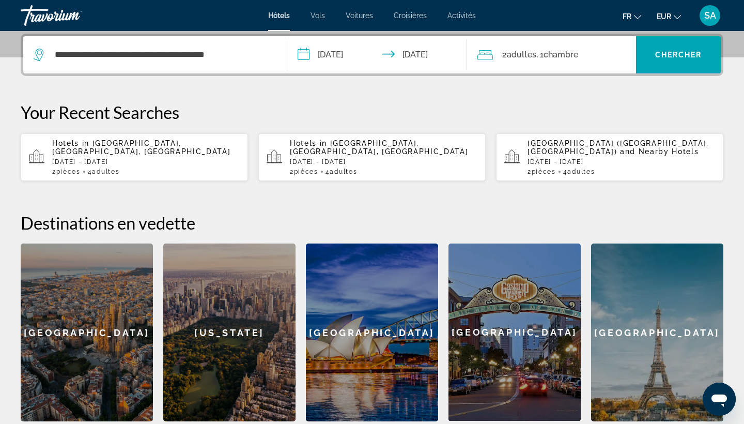
click at [335, 50] on input "**********" at bounding box center [379, 56] width 184 height 40
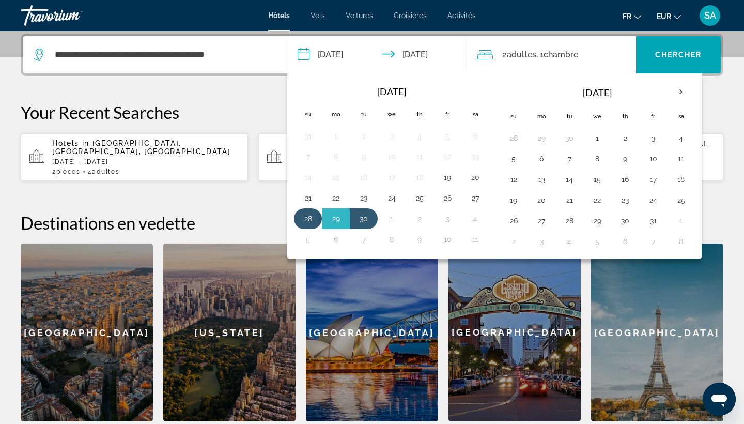
click at [305, 217] on button "28" at bounding box center [308, 218] width 17 height 14
click at [473, 221] on button "4" at bounding box center [475, 218] width 17 height 14
type input "**********"
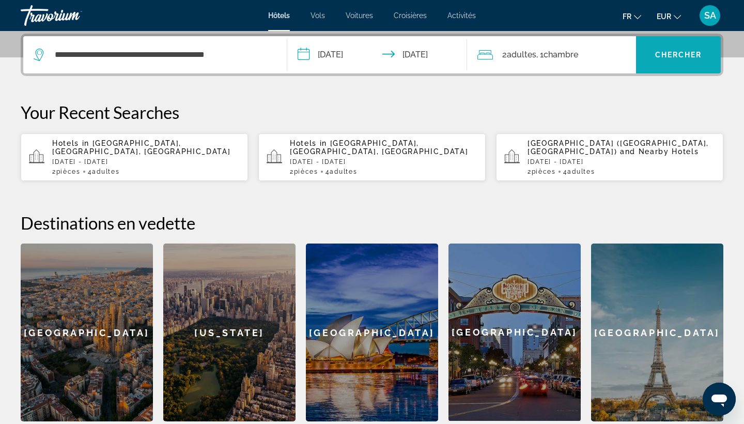
click at [663, 54] on span "Chercher" at bounding box center [678, 55] width 47 height 8
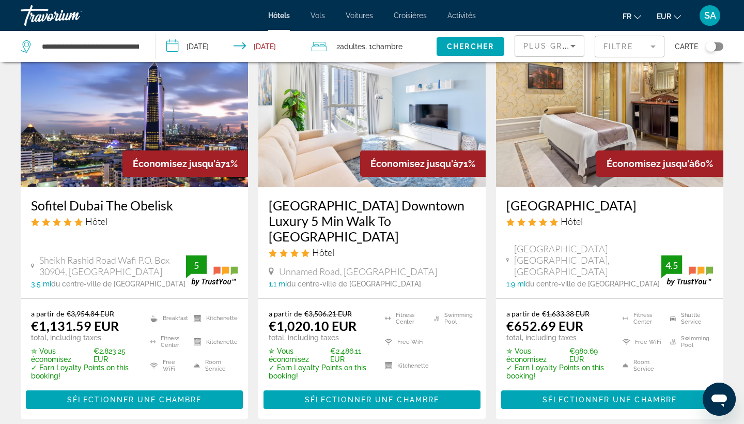
scroll to position [74, 0]
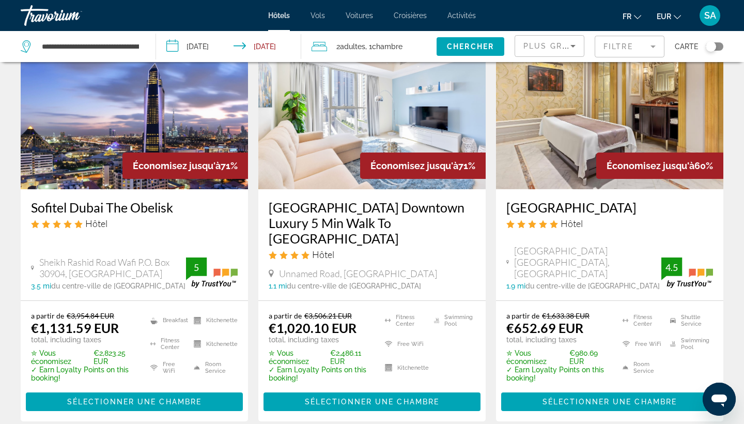
click at [586, 126] on img "Main content" at bounding box center [609, 106] width 227 height 165
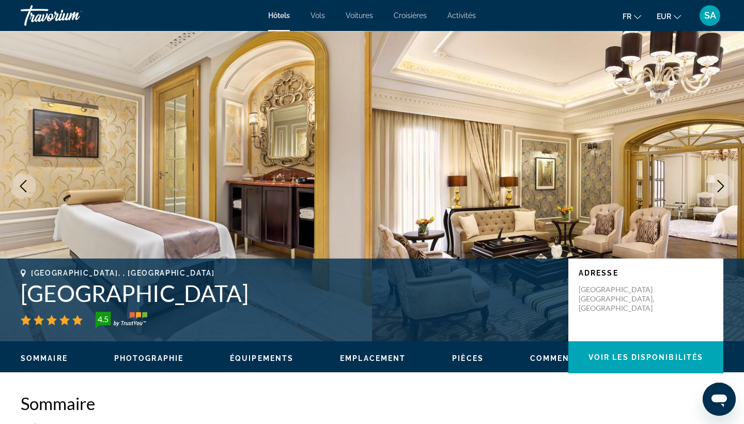
click at [156, 296] on h1 "Al Habtoor Palace" at bounding box center [289, 293] width 537 height 27
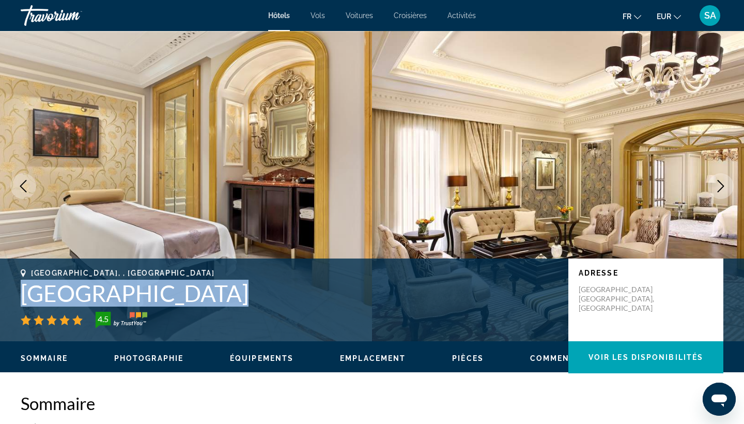
click at [156, 296] on h1 "Al Habtoor Palace" at bounding box center [289, 293] width 537 height 27
copy h1 "Al Habtoor Palace"
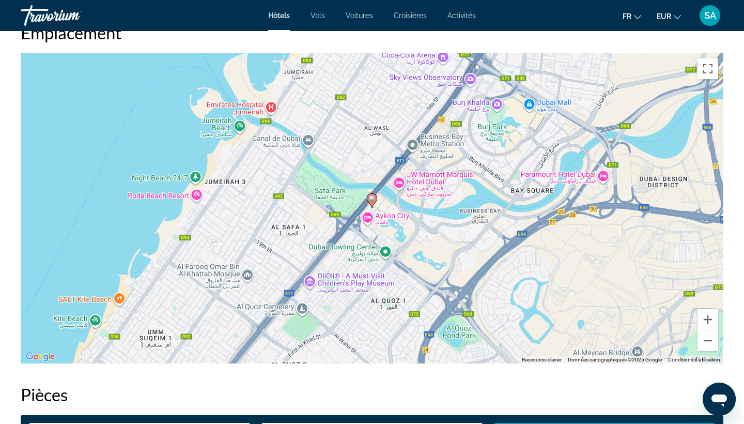
scroll to position [959, 0]
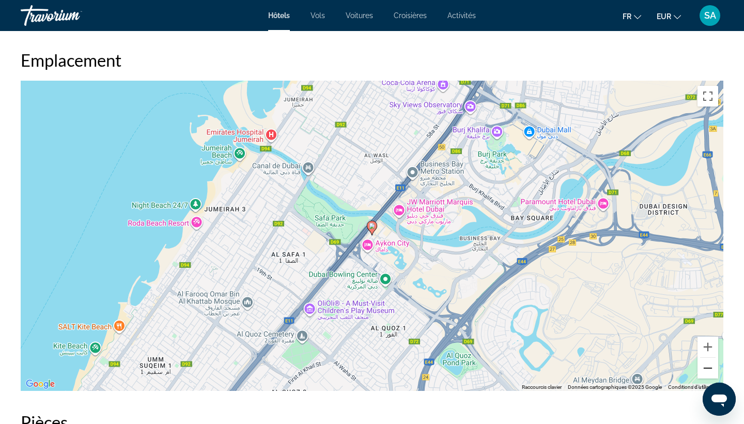
click at [710, 376] on button "Zoom arrière" at bounding box center [708, 368] width 21 height 21
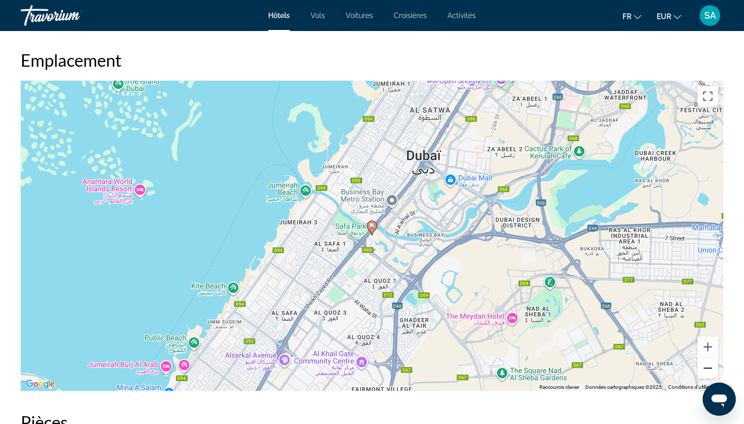
click at [710, 376] on button "Zoom arrière" at bounding box center [708, 368] width 21 height 21
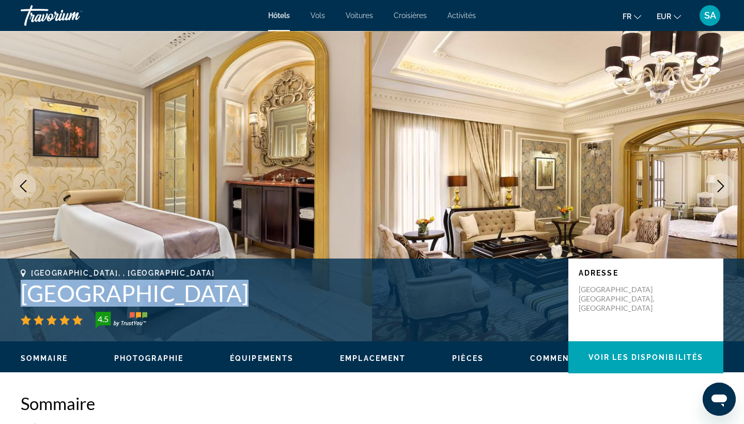
scroll to position [0, 0]
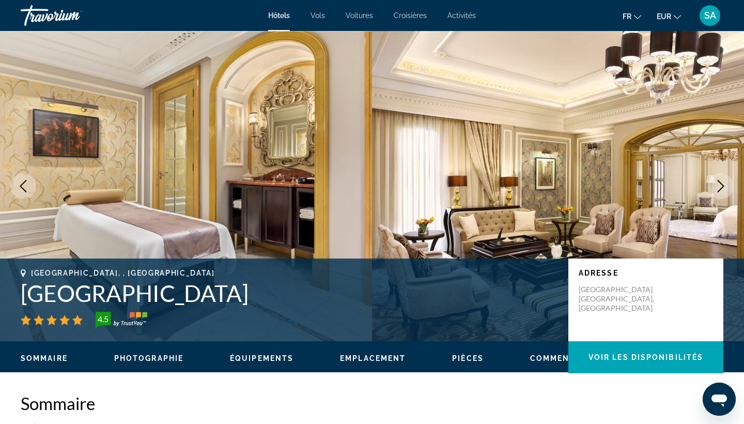
click at [193, 398] on h2 "Sommaire" at bounding box center [372, 403] width 703 height 21
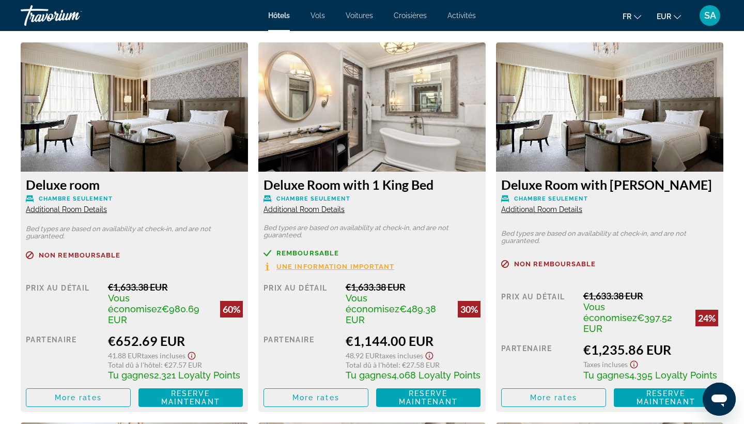
scroll to position [1420, 0]
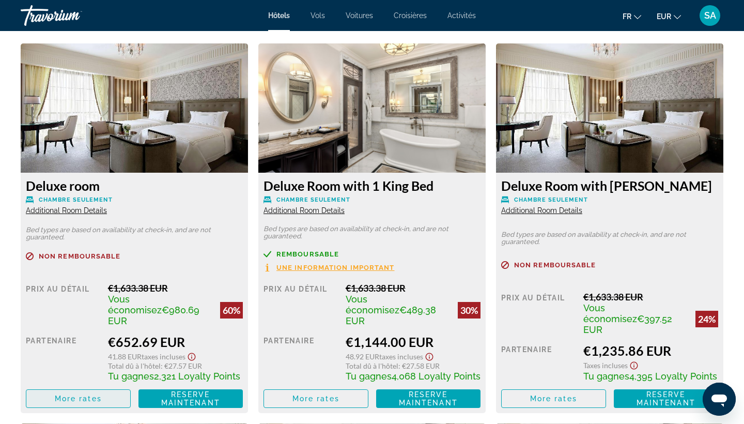
click at [112, 398] on span "Main content" at bounding box center [78, 398] width 104 height 25
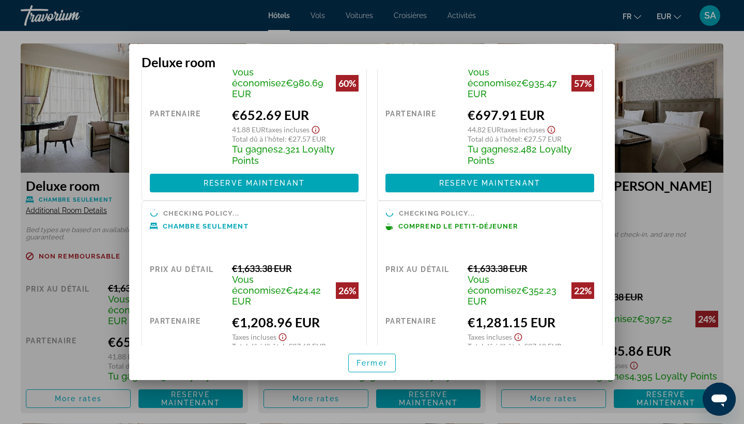
scroll to position [52, 0]
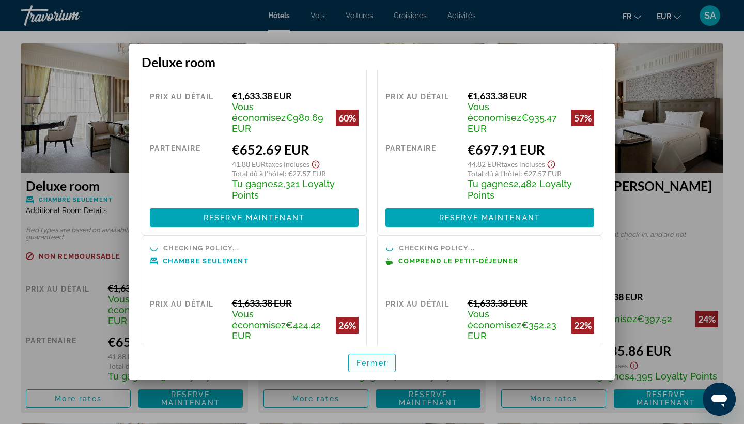
click at [377, 364] on span "Fermer" at bounding box center [372, 363] width 31 height 8
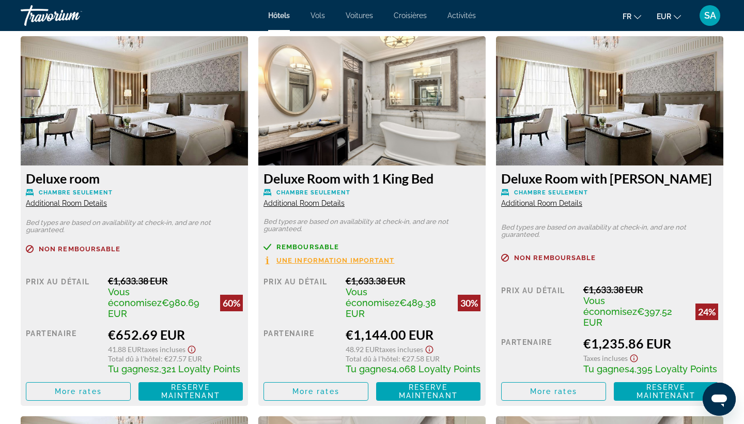
scroll to position [1437, 0]
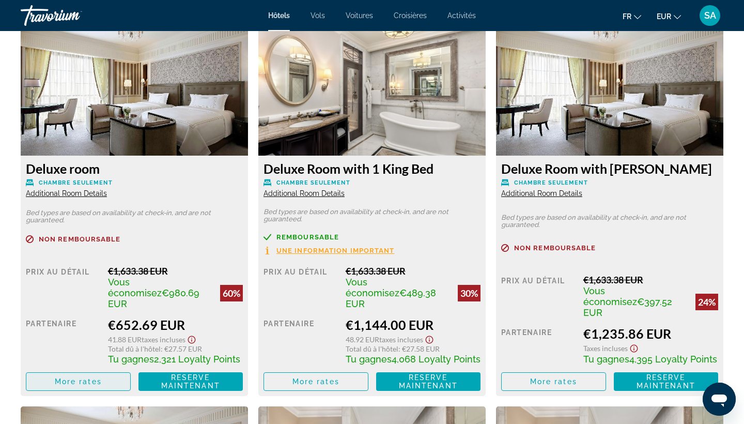
click at [74, 385] on span "More rates" at bounding box center [78, 381] width 47 height 8
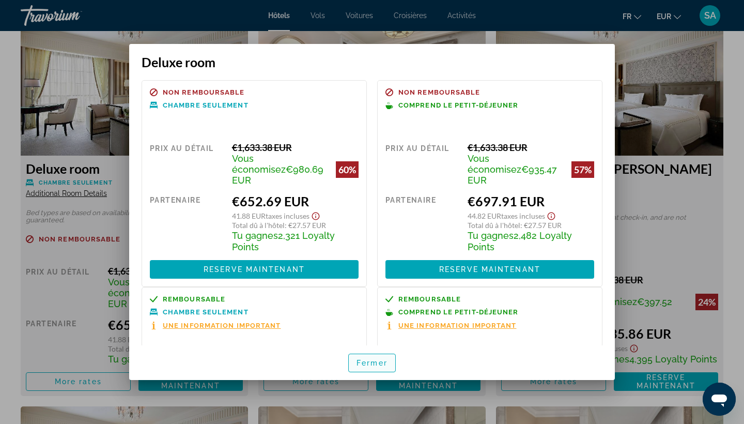
click at [368, 364] on span "Fermer" at bounding box center [372, 363] width 31 height 8
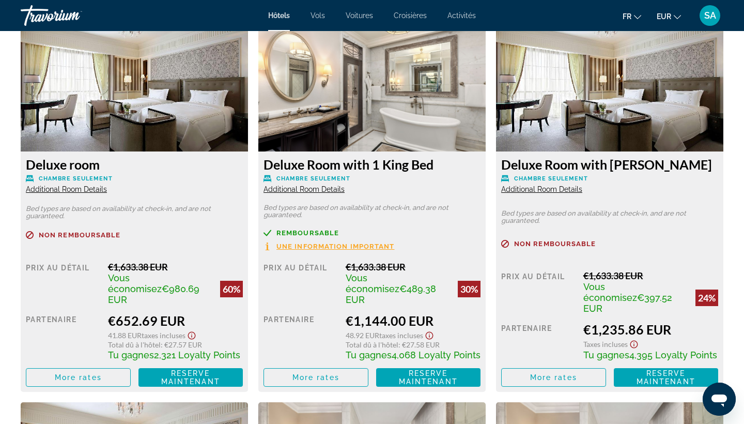
scroll to position [1443, 0]
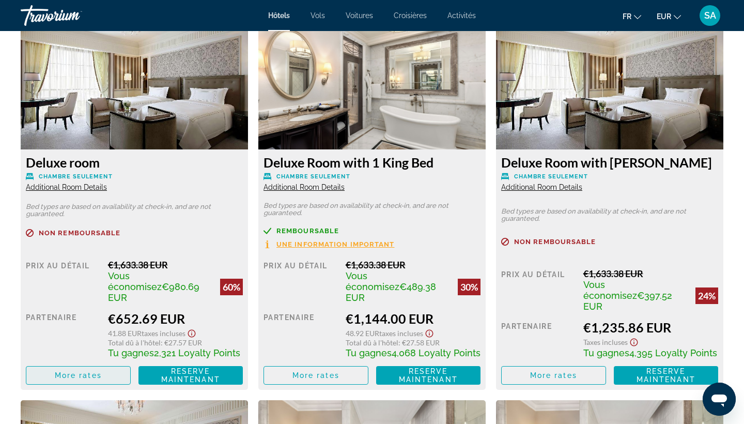
click at [69, 379] on span "More rates" at bounding box center [78, 375] width 47 height 8
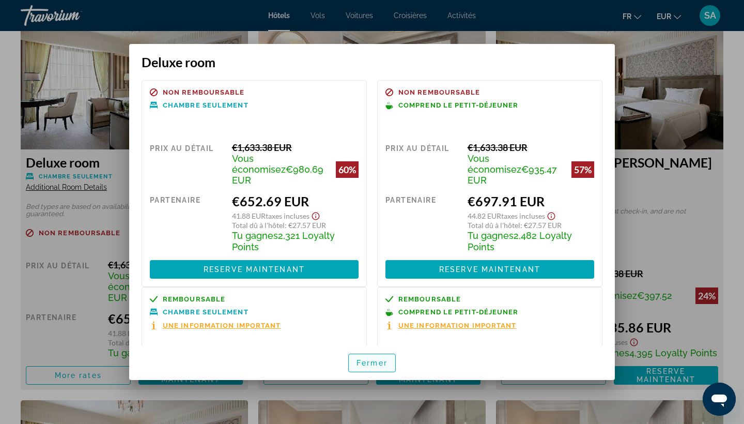
click at [392, 364] on span "button" at bounding box center [372, 362] width 47 height 25
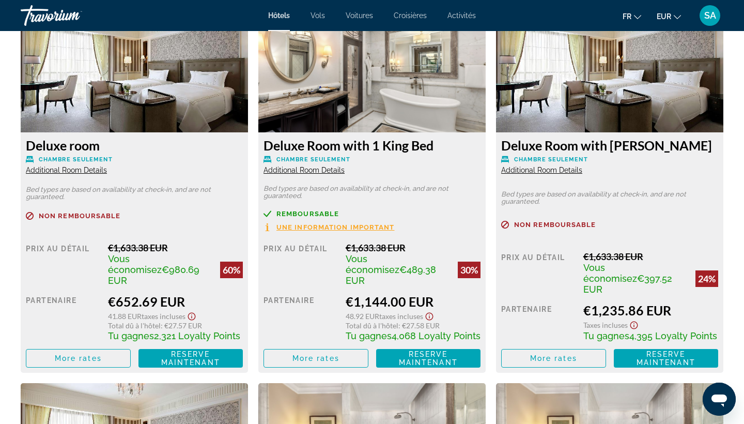
scroll to position [1461, 0]
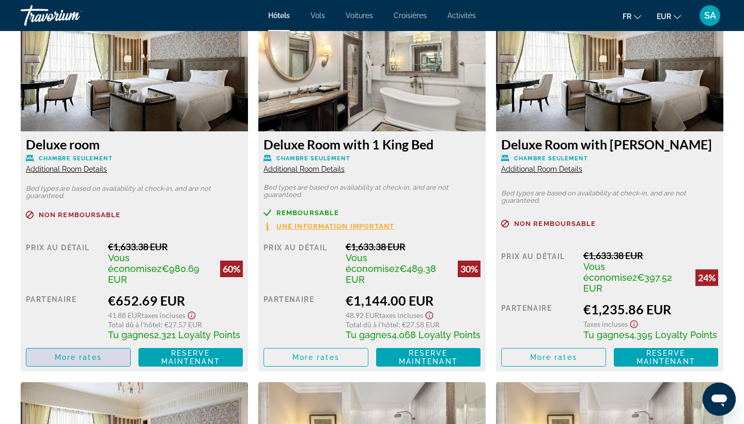
click at [79, 366] on span "Main content" at bounding box center [78, 357] width 104 height 25
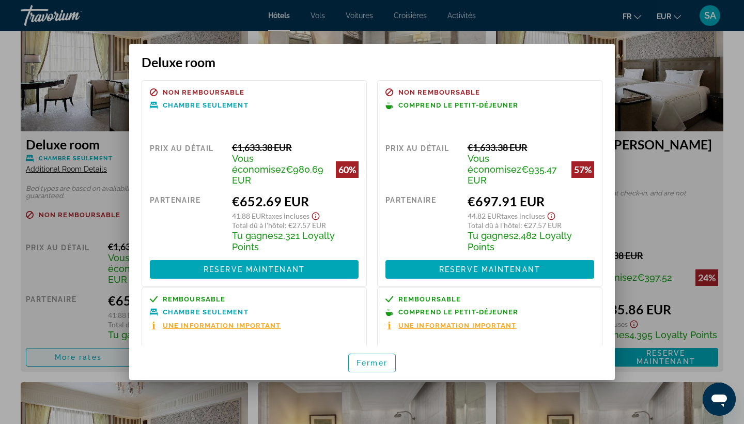
scroll to position [0, 0]
click at [378, 366] on span "Fermer" at bounding box center [372, 363] width 31 height 8
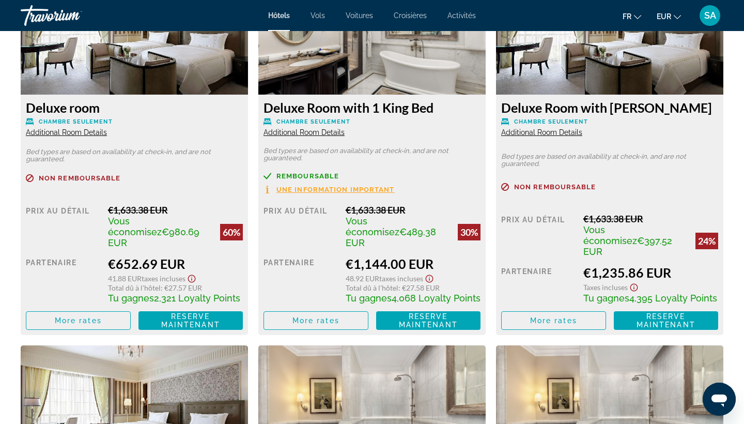
scroll to position [1498, 0]
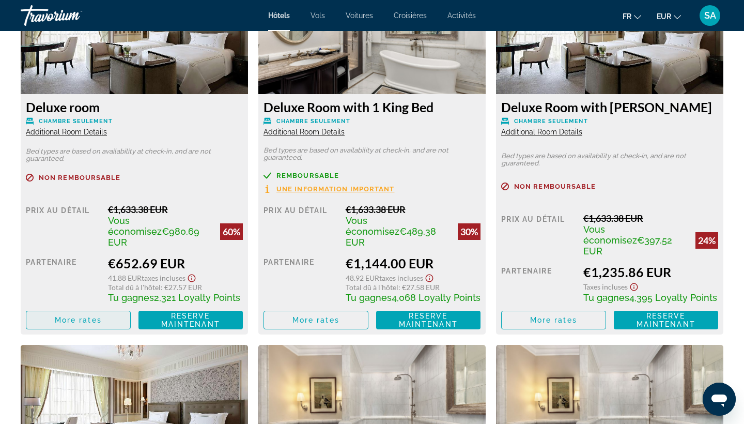
click at [94, 323] on span "More rates" at bounding box center [78, 320] width 47 height 8
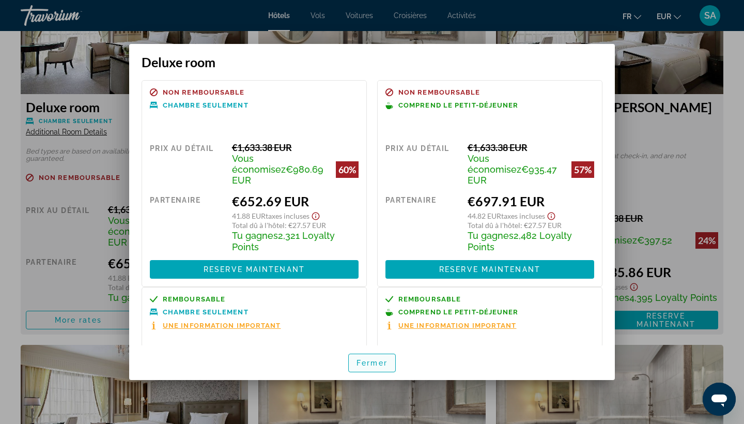
click at [377, 362] on span "Fermer" at bounding box center [372, 363] width 31 height 8
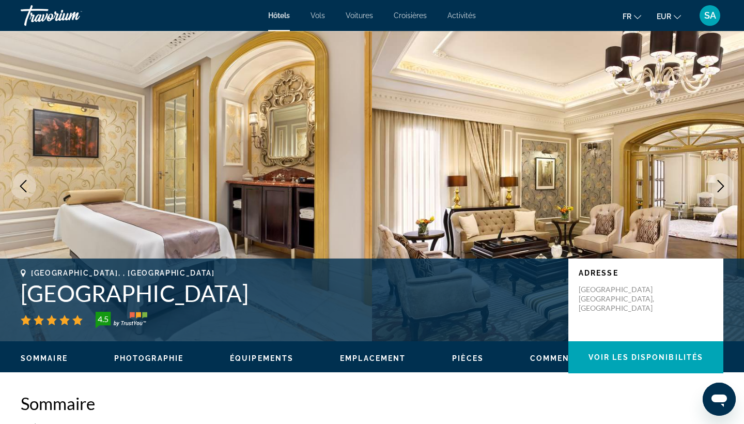
scroll to position [1498, 0]
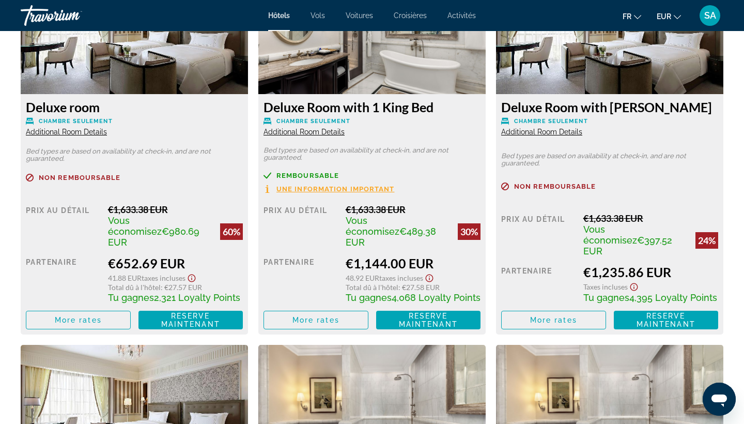
click at [80, 132] on span "Additional Room Details" at bounding box center [66, 132] width 81 height 8
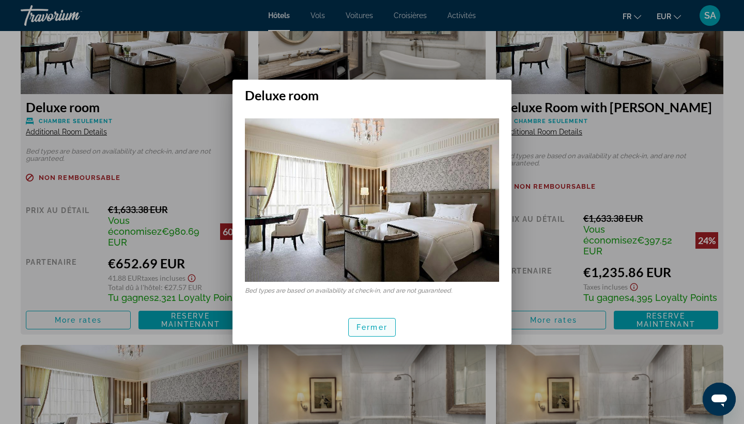
click at [387, 324] on span "Fermer" at bounding box center [372, 327] width 31 height 8
